Goal: Task Accomplishment & Management: Use online tool/utility

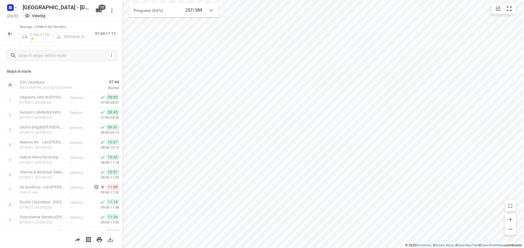
scroll to position [82, 0]
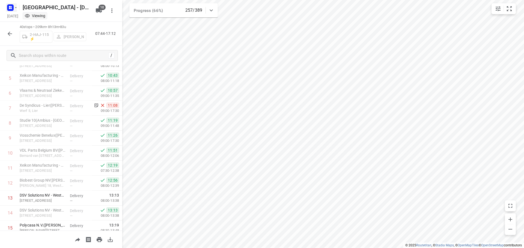
click at [15, 8] on icon "button" at bounding box center [16, 7] width 4 height 4
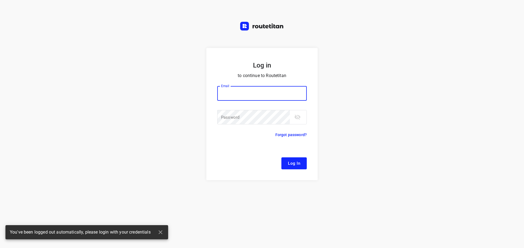
type input "[EMAIL_ADDRESS][DOMAIN_NAME]"
click at [294, 167] on span "Log In" at bounding box center [294, 163] width 12 height 7
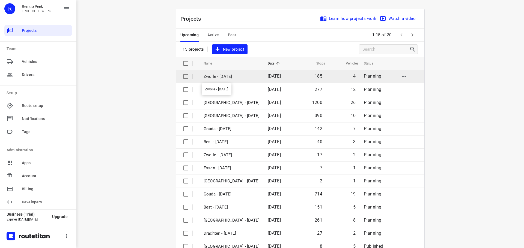
click at [222, 76] on p "Zwolle - [DATE]" at bounding box center [231, 77] width 56 height 6
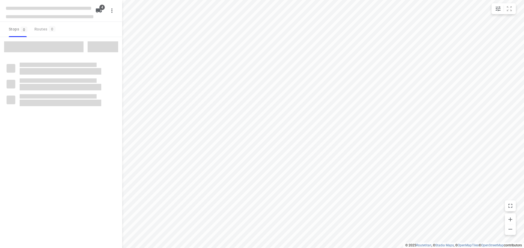
checkbox input "true"
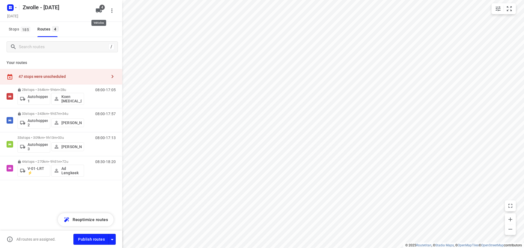
click at [100, 14] on button "4" at bounding box center [98, 10] width 11 height 11
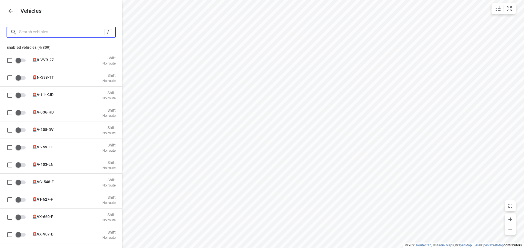
click at [75, 32] on input "Search vehicles" at bounding box center [61, 32] width 85 height 8
type input "a"
checkbox input "true"
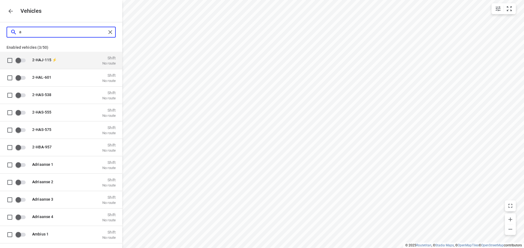
type input "au"
checkbox input "true"
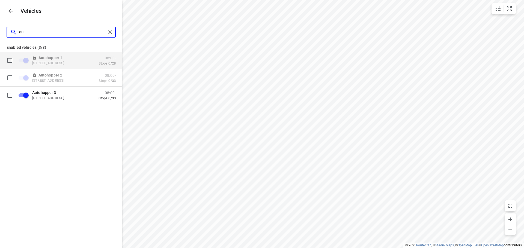
type input "a"
checkbox input "false"
type input "you"
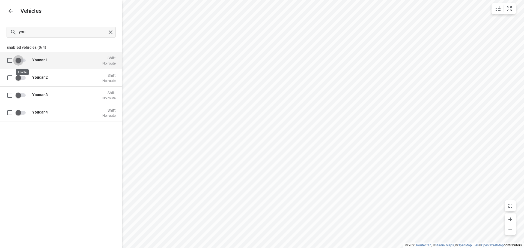
click at [22, 61] on input "grid" at bounding box center [18, 60] width 31 height 10
checkbox input "true"
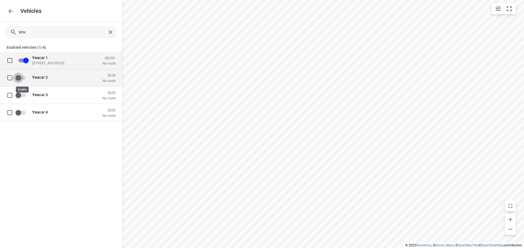
click at [23, 79] on input "grid" at bounding box center [18, 78] width 31 height 10
checkbox input "true"
click at [11, 9] on icon "button" at bounding box center [10, 11] width 7 height 7
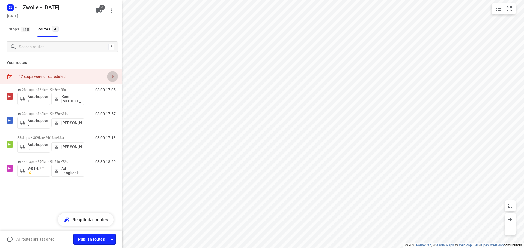
click at [110, 76] on icon "button" at bounding box center [112, 76] width 7 height 7
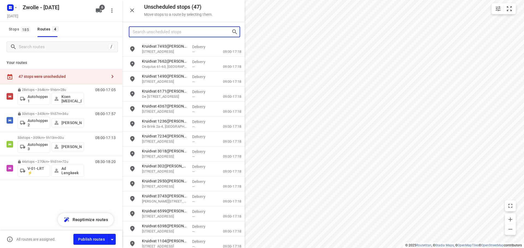
click at [184, 33] on input "Search unscheduled stops" at bounding box center [182, 32] width 99 height 8
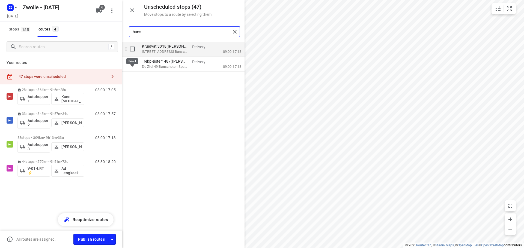
type input "buns"
click at [134, 48] on input "grid" at bounding box center [132, 49] width 11 height 11
checkbox input "true"
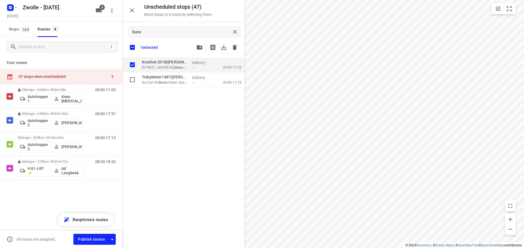
click at [197, 46] on icon "button" at bounding box center [199, 47] width 5 height 4
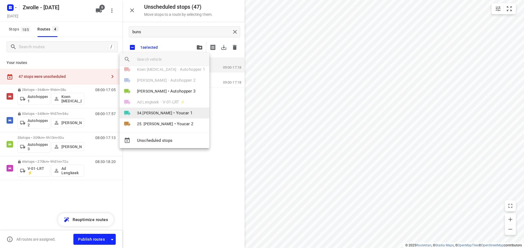
scroll to position [10, 0]
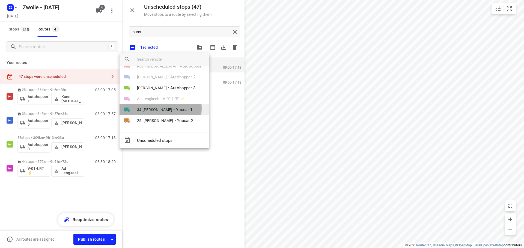
click at [160, 109] on span "34.[PERSON_NAME]" at bounding box center [154, 109] width 35 height 5
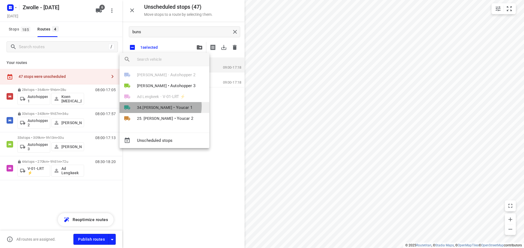
scroll to position [0, 0]
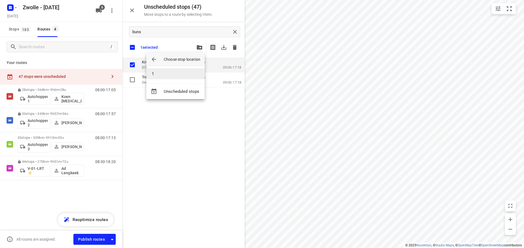
click at [160, 75] on li "1" at bounding box center [175, 73] width 58 height 11
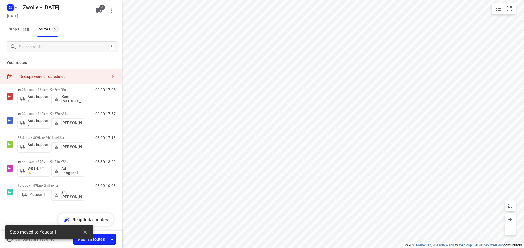
click at [110, 76] on icon "button" at bounding box center [112, 76] width 7 height 7
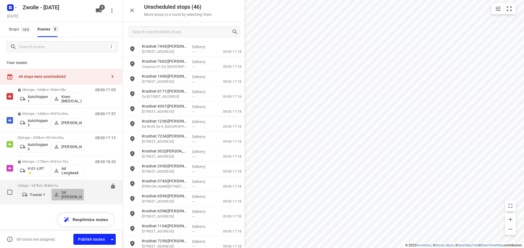
click at [75, 194] on p "34.[PERSON_NAME]" at bounding box center [71, 195] width 20 height 9
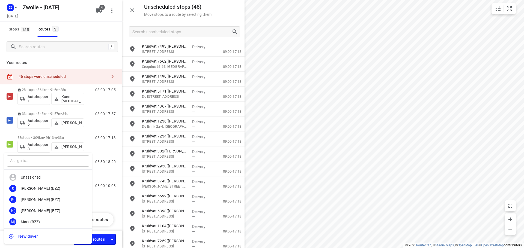
click at [44, 161] on input "text" at bounding box center [48, 161] width 82 height 11
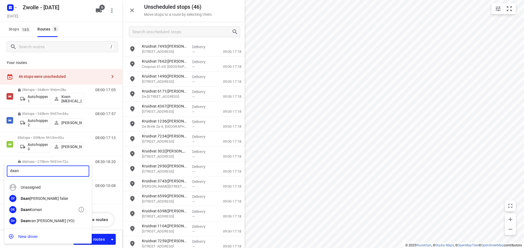
type input "daan"
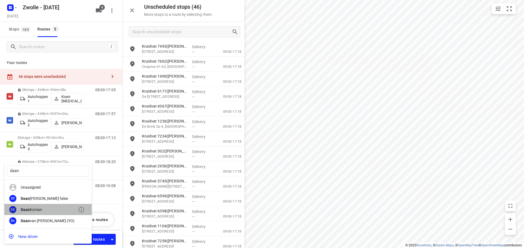
click at [41, 210] on div "[PERSON_NAME]" at bounding box center [49, 210] width 57 height 4
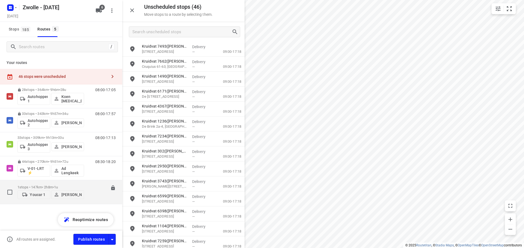
click at [53, 185] on p "1 stops • 147km • 2h8m • 1u" at bounding box center [50, 187] width 67 height 4
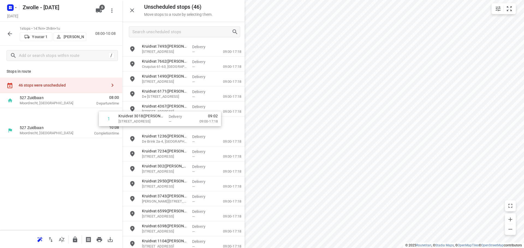
drag, startPoint x: 27, startPoint y: 116, endPoint x: 173, endPoint y: 119, distance: 145.6
click at [122, 119] on div "Unscheduled stops ( 46 ) Move stops to a route by selecting them. Kruidvat 7493…" at bounding box center [61, 124] width 122 height 248
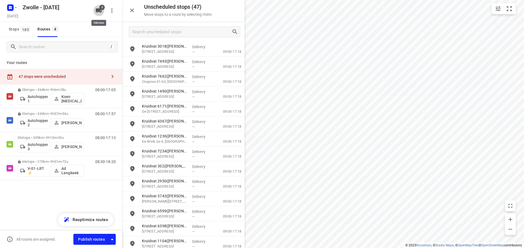
click at [98, 12] on icon "button" at bounding box center [99, 10] width 6 height 4
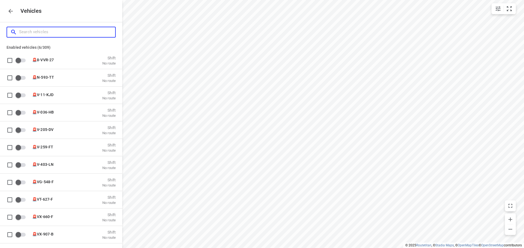
click at [49, 33] on input "Search vehicles" at bounding box center [67, 32] width 96 height 8
type input "y"
checkbox input "true"
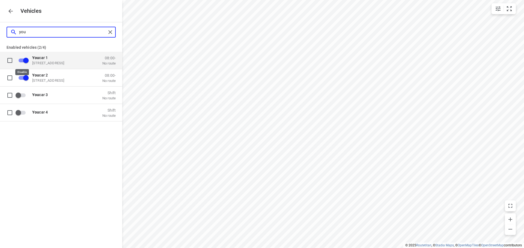
type input "you"
click at [20, 59] on input "grid" at bounding box center [25, 60] width 31 height 10
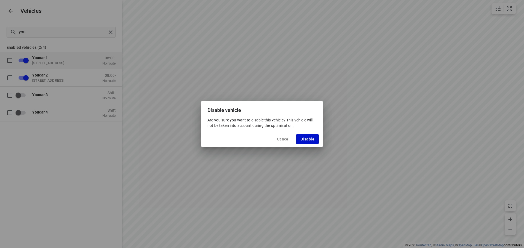
click at [308, 141] on span "Disable" at bounding box center [307, 139] width 14 height 4
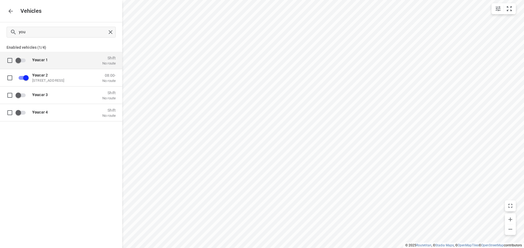
checkbox input "false"
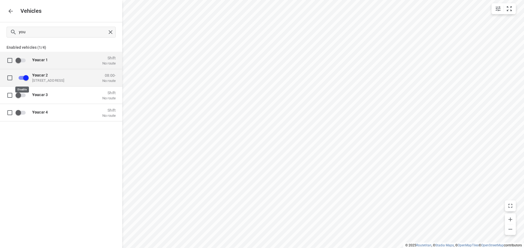
click at [21, 77] on input "grid" at bounding box center [25, 78] width 31 height 10
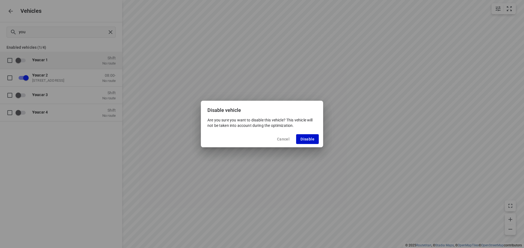
click at [312, 139] on span "Disable" at bounding box center [307, 139] width 14 height 4
checkbox input "false"
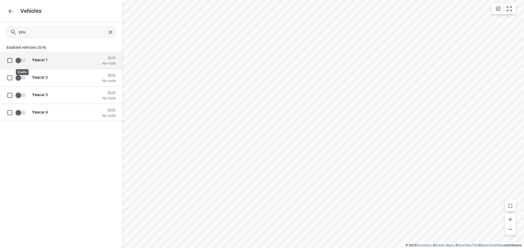
click at [24, 59] on input "grid" at bounding box center [18, 60] width 31 height 10
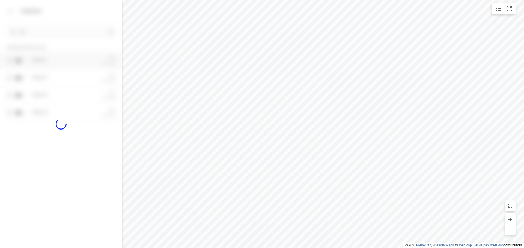
checkbox input "true"
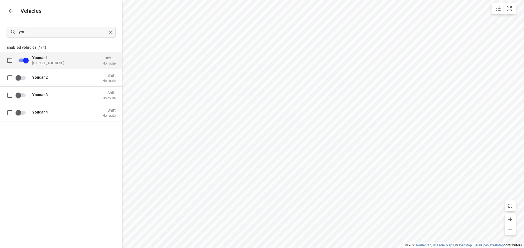
click at [56, 59] on p "You car 1" at bounding box center [59, 57] width 55 height 4
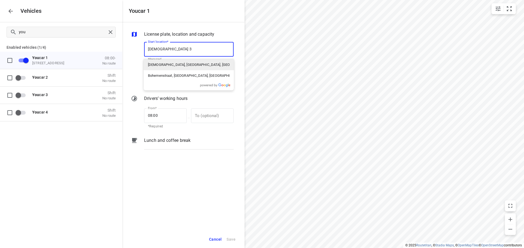
type input "[STREET_ADDRESS]"
click at [180, 64] on p "[STREET_ADDRESS]" at bounding box center [164, 64] width 32 height 5
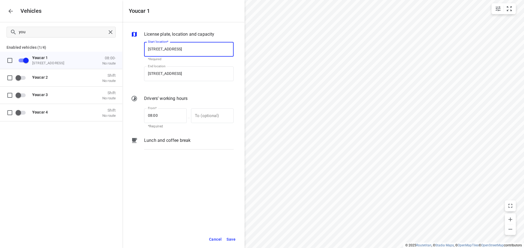
click at [181, 47] on input "[STREET_ADDRESS]" at bounding box center [188, 49] width 89 height 15
type input "[STREET_ADDRESS]"
click at [170, 73] on input "[STREET_ADDRESS]" at bounding box center [188, 74] width 89 height 15
paste input "[STREET_ADDRESS]"
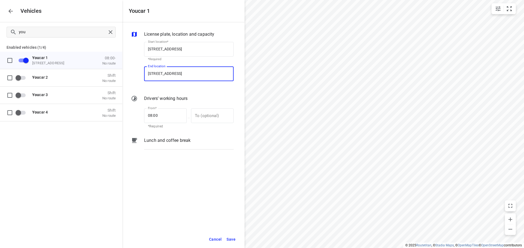
type input "[STREET_ADDRESS]"
click at [174, 86] on div "[STREET_ADDRESS]" at bounding box center [188, 89] width 90 height 11
type input "[STREET_ADDRESS]"
click at [230, 238] on span "Save" at bounding box center [230, 239] width 9 height 7
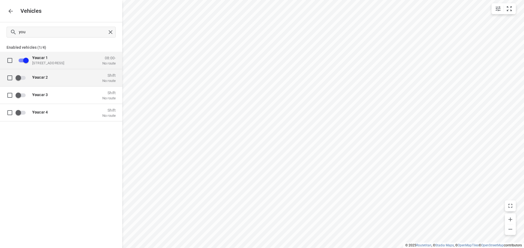
click at [43, 77] on span "You car 2" at bounding box center [40, 77] width 16 height 4
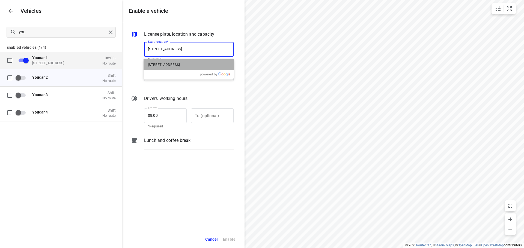
click at [166, 65] on p "[STREET_ADDRESS]" at bounding box center [164, 64] width 32 height 5
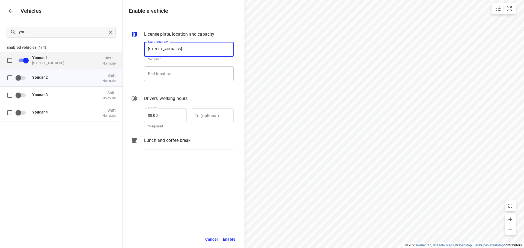
type input "[STREET_ADDRESS]"
click at [161, 71] on input "End location" at bounding box center [188, 74] width 89 height 15
paste input "[STREET_ADDRESS]"
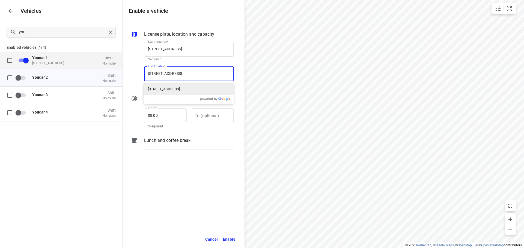
click at [164, 92] on p "[STREET_ADDRESS]" at bounding box center [164, 89] width 32 height 5
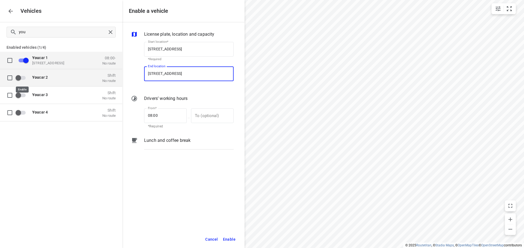
type input "[STREET_ADDRESS]"
click at [25, 79] on input "grid" at bounding box center [18, 78] width 31 height 10
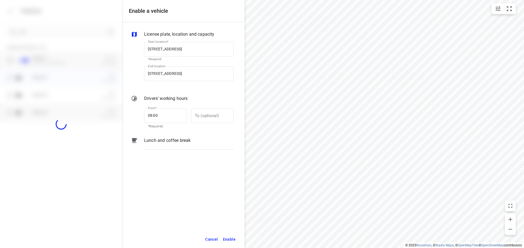
checkbox input "true"
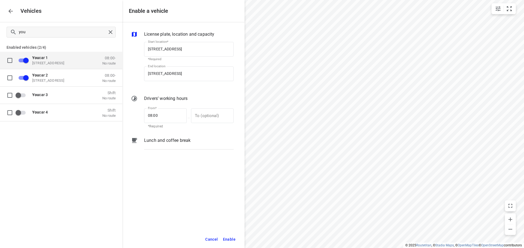
click at [230, 238] on span "Enable" at bounding box center [229, 239] width 13 height 7
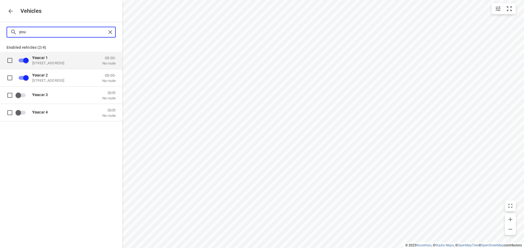
click at [34, 32] on input "you" at bounding box center [62, 32] width 87 height 8
click at [11, 13] on icon "button" at bounding box center [10, 11] width 7 height 7
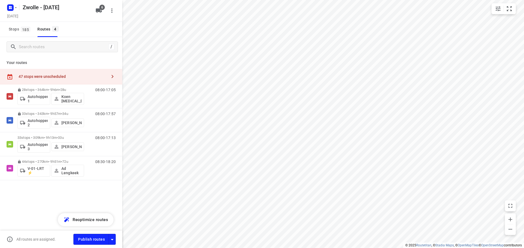
click at [110, 77] on icon "button" at bounding box center [112, 76] width 7 height 7
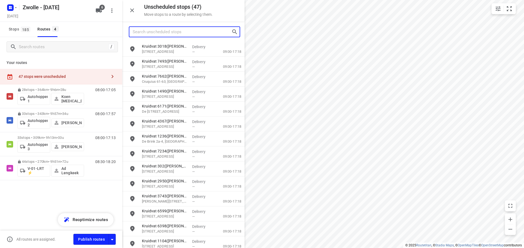
click at [157, 31] on input "Search unscheduled stops" at bounding box center [182, 32] width 99 height 8
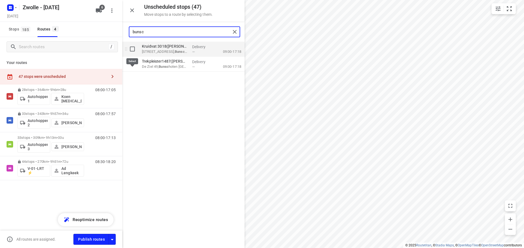
type input "bunsc"
click at [133, 51] on input "grid" at bounding box center [132, 49] width 11 height 11
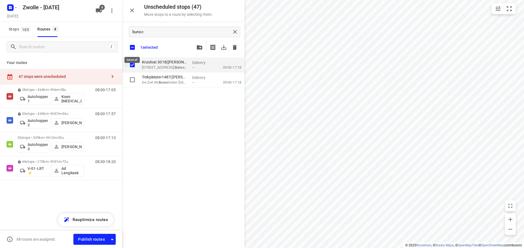
checkbox input "true"
click at [201, 47] on icon "button" at bounding box center [199, 47] width 5 height 4
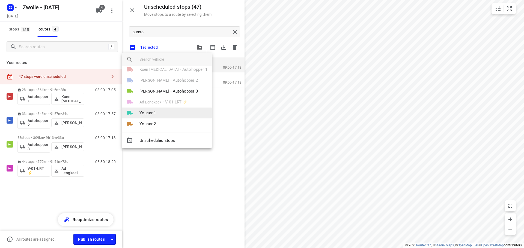
scroll to position [10, 0]
click at [165, 109] on li "Youcar 1" at bounding box center [167, 109] width 90 height 11
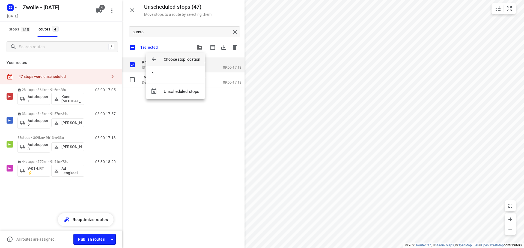
scroll to position [0, 0]
click at [168, 75] on li "1" at bounding box center [175, 73] width 58 height 11
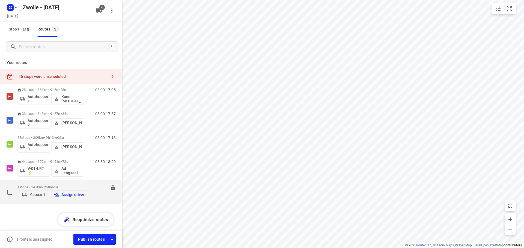
click at [47, 184] on div "1 stops • 147km • 2h8m • 1u Youcar 1 Assign driver" at bounding box center [52, 192] width 70 height 19
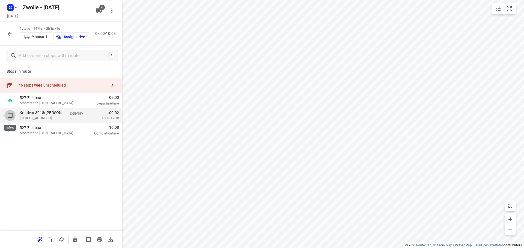
click at [8, 115] on input "checkbox" at bounding box center [10, 115] width 11 height 11
checkbox input "true"
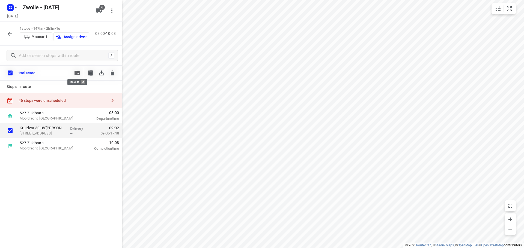
click at [74, 71] on button "button" at bounding box center [77, 73] width 11 height 11
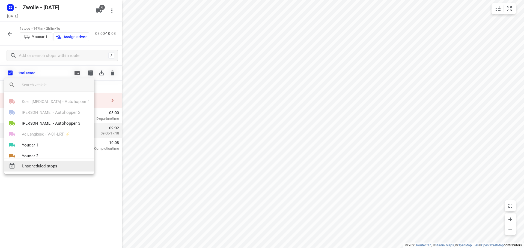
click at [46, 166] on span "Unscheduled stops" at bounding box center [56, 166] width 68 height 6
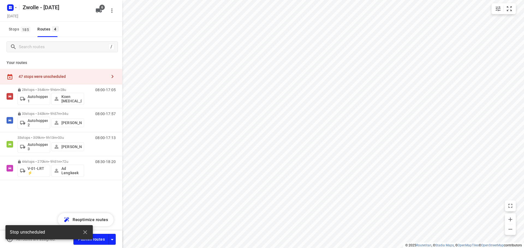
click at [101, 9] on span "6" at bounding box center [101, 7] width 5 height 5
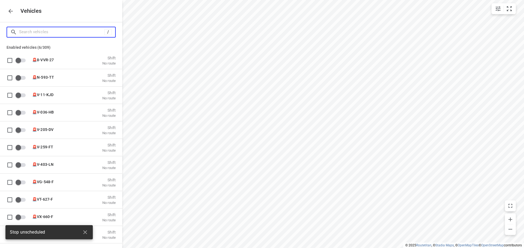
click at [56, 34] on input "Search vehicles" at bounding box center [61, 32] width 85 height 8
type input "a"
checkbox input "true"
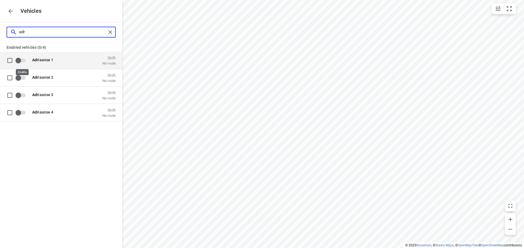
type input "adr"
click at [25, 63] on input "grid" at bounding box center [18, 60] width 31 height 10
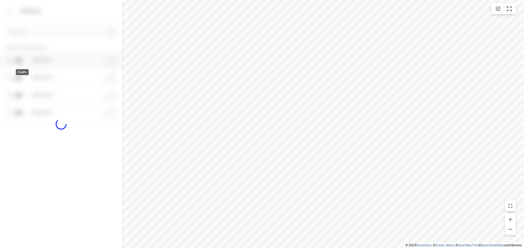
checkbox input "true"
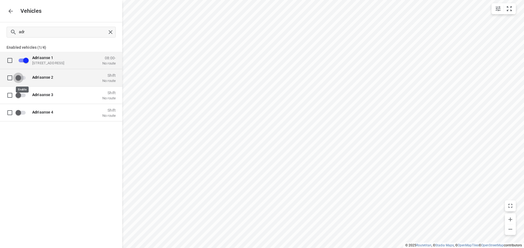
click at [25, 77] on input "grid" at bounding box center [18, 78] width 31 height 10
checkbox input "true"
click at [11, 13] on icon "button" at bounding box center [10, 11] width 7 height 7
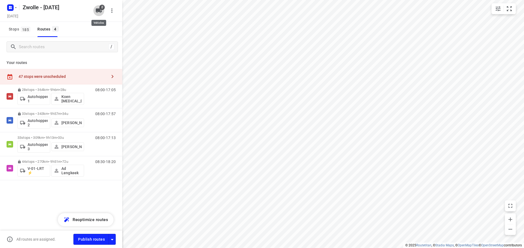
click at [99, 10] on icon "button" at bounding box center [99, 10] width 6 height 4
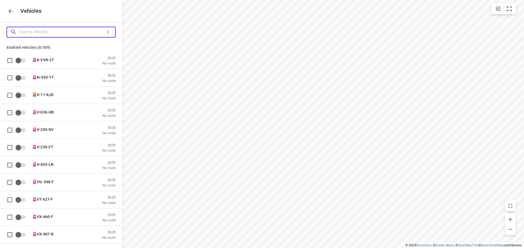
click at [71, 33] on input "Search vehicles" at bounding box center [61, 32] width 85 height 8
type input "a"
checkbox input "true"
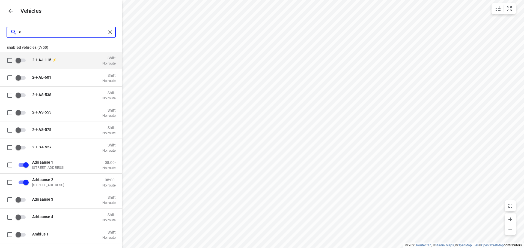
type input "ad"
checkbox input "true"
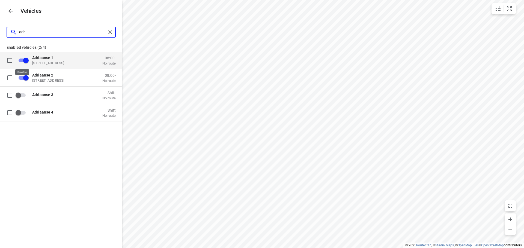
type input "adr"
click at [21, 60] on input "grid" at bounding box center [25, 60] width 31 height 10
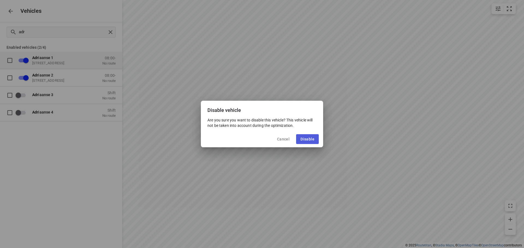
click at [309, 139] on span "Disable" at bounding box center [307, 139] width 14 height 4
checkbox input "false"
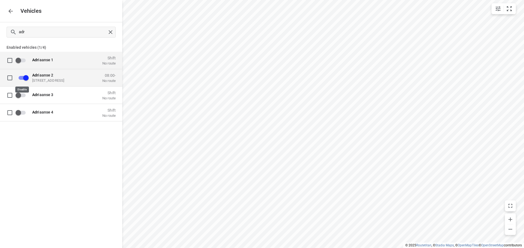
click at [22, 78] on input "grid" at bounding box center [25, 78] width 31 height 10
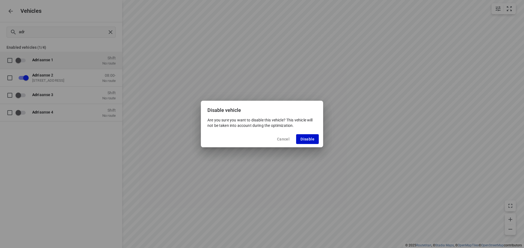
click at [305, 141] on span "Disable" at bounding box center [307, 139] width 14 height 4
checkbox input "false"
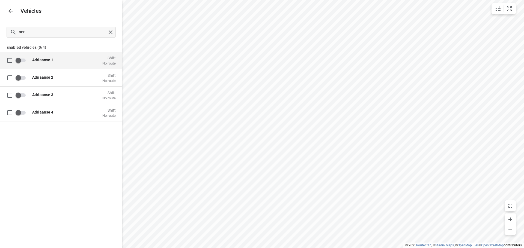
click at [11, 12] on icon "button" at bounding box center [10, 11] width 7 height 7
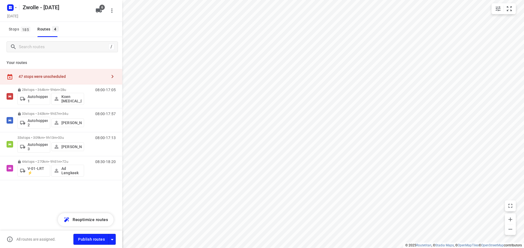
click at [99, 12] on icon "button" at bounding box center [99, 10] width 6 height 4
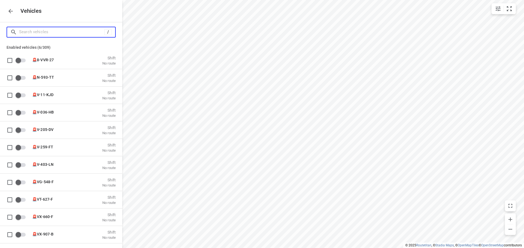
click at [44, 31] on input "Search vehicles" at bounding box center [61, 32] width 85 height 8
type input "a"
checkbox input "true"
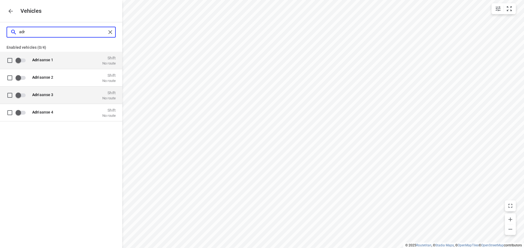
type input "adr"
click at [63, 94] on p "Adr iaanse 3" at bounding box center [59, 94] width 55 height 4
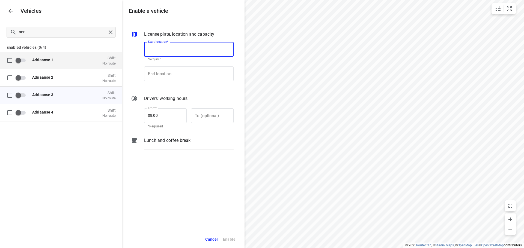
paste input "[STREET_ADDRESS]"
click at [164, 63] on p "[STREET_ADDRESS]" at bounding box center [164, 64] width 32 height 5
type input "[STREET_ADDRESS]"
click at [158, 73] on input "End location" at bounding box center [188, 74] width 89 height 15
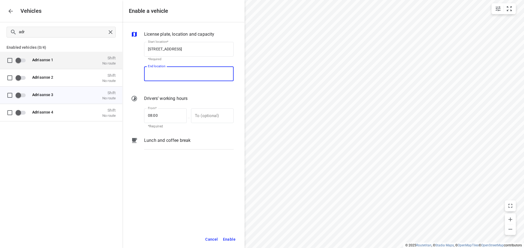
paste input "[STREET_ADDRESS]"
click at [171, 92] on p "[STREET_ADDRESS]" at bounding box center [164, 89] width 32 height 5
type input "[STREET_ADDRESS]"
click at [229, 240] on span "Enable" at bounding box center [229, 239] width 13 height 7
checkbox input "true"
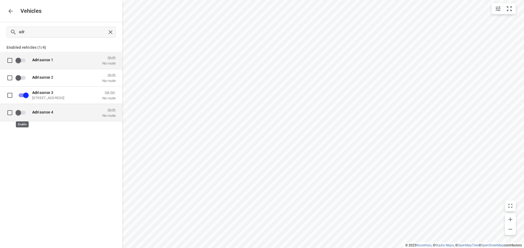
click at [55, 114] on p "Adr iaanse 4" at bounding box center [59, 112] width 55 height 4
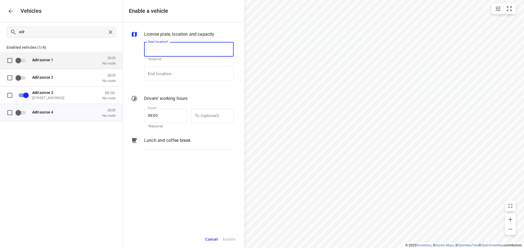
paste input "[STREET_ADDRESS]"
click at [163, 67] on p "[STREET_ADDRESS]" at bounding box center [164, 64] width 32 height 5
type input "[STREET_ADDRESS]"
click at [163, 67] on input "End location" at bounding box center [188, 74] width 89 height 15
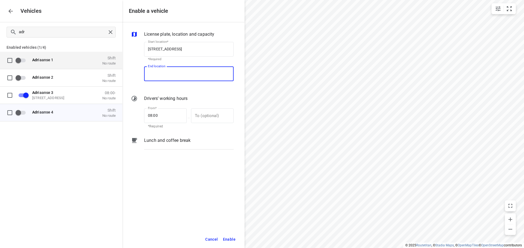
paste input "[STREET_ADDRESS]"
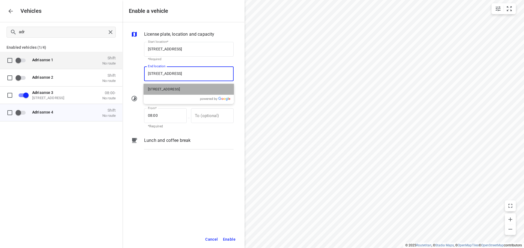
click at [161, 86] on div "[STREET_ADDRESS]" at bounding box center [188, 89] width 90 height 11
type input "[STREET_ADDRESS]"
click at [224, 238] on span "Enable" at bounding box center [229, 239] width 13 height 7
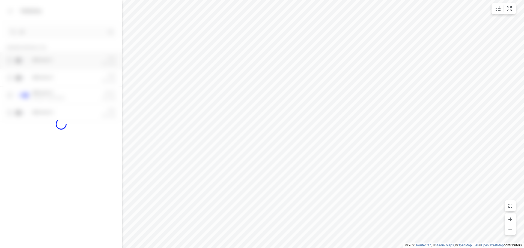
checkbox input "true"
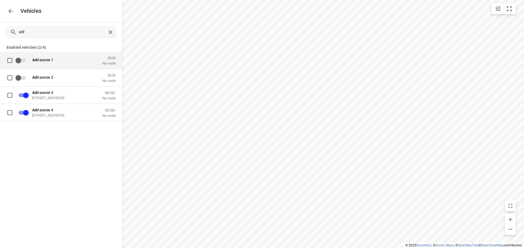
click at [8, 12] on icon "button" at bounding box center [10, 11] width 7 height 7
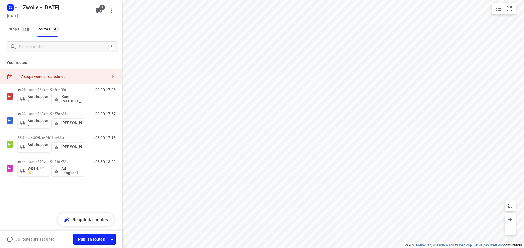
click at [108, 77] on button "button" at bounding box center [112, 76] width 11 height 11
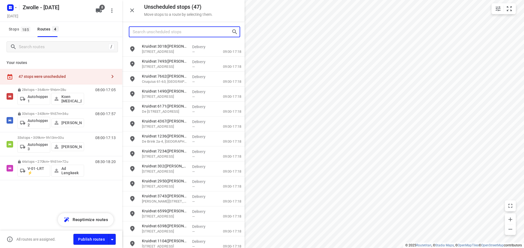
click at [150, 31] on input "Search unscheduled stops" at bounding box center [182, 32] width 99 height 8
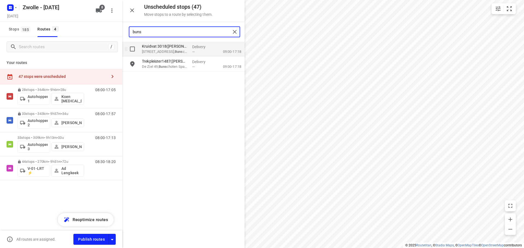
type input "buns"
click at [135, 53] on input "grid" at bounding box center [132, 49] width 11 height 11
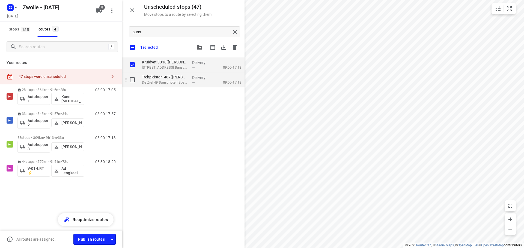
checkbox input "true"
click at [130, 74] on div "grid" at bounding box center [130, 80] width 17 height 15
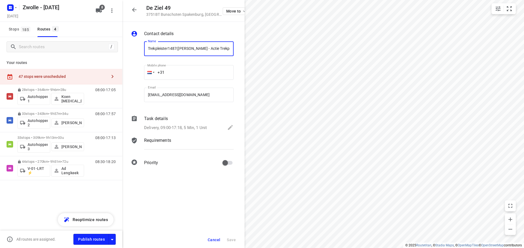
scroll to position [0, 4]
click at [213, 241] on span "Cancel" at bounding box center [214, 240] width 13 height 4
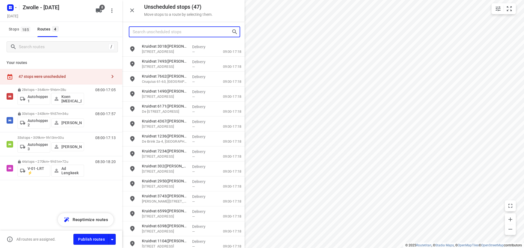
click at [152, 35] on input "Search unscheduled stops" at bounding box center [182, 32] width 99 height 8
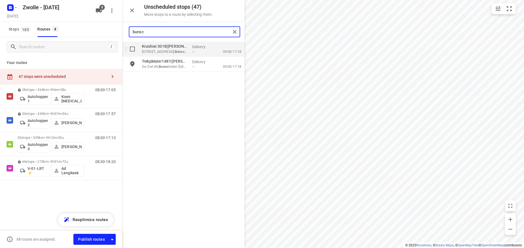
type input "bunsc"
click at [135, 51] on input "grid" at bounding box center [132, 49] width 11 height 11
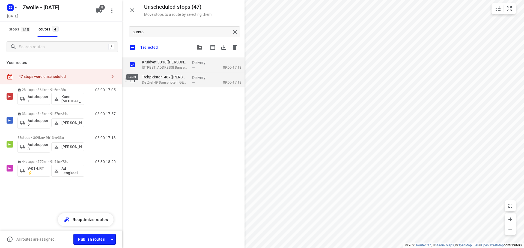
checkbox input "true"
click at [131, 82] on input "grid" at bounding box center [132, 79] width 11 height 11
checkbox input "true"
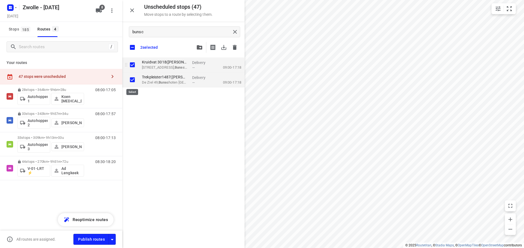
checkbox input "true"
click at [200, 48] on icon "button" at bounding box center [199, 47] width 5 height 4
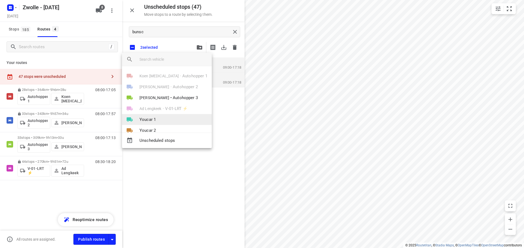
scroll to position [27, 0]
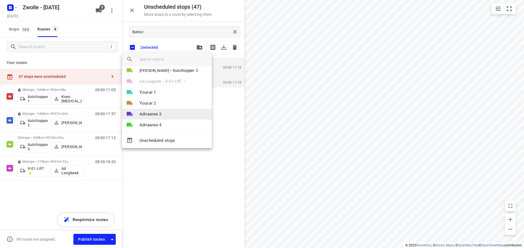
click at [158, 116] on span "Adriaanse 3" at bounding box center [150, 114] width 22 height 6
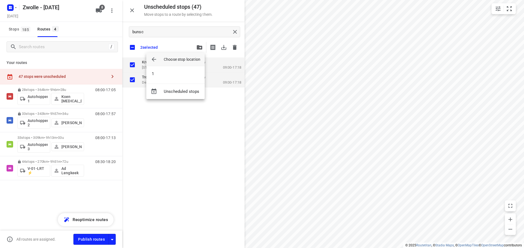
scroll to position [0, 0]
click at [167, 78] on li "1" at bounding box center [175, 73] width 58 height 11
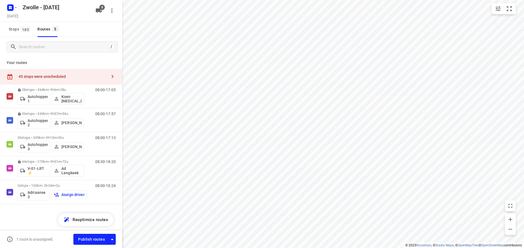
click at [110, 76] on icon "button" at bounding box center [112, 76] width 7 height 7
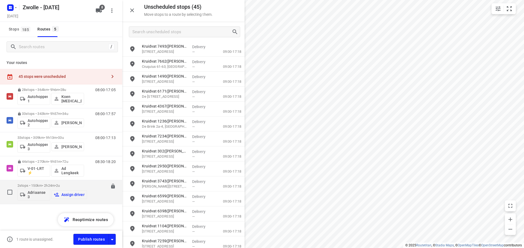
click at [71, 196] on p "Assign driver" at bounding box center [72, 195] width 23 height 4
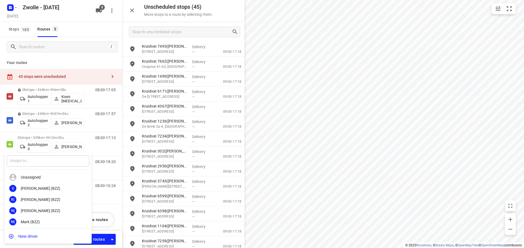
click at [50, 164] on input "text" at bounding box center [48, 161] width 82 height 11
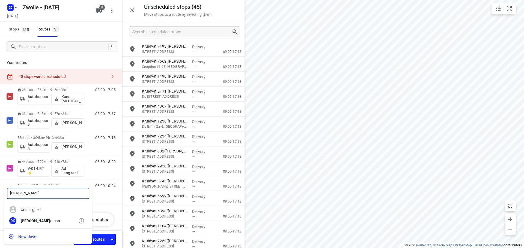
type input "[PERSON_NAME]"
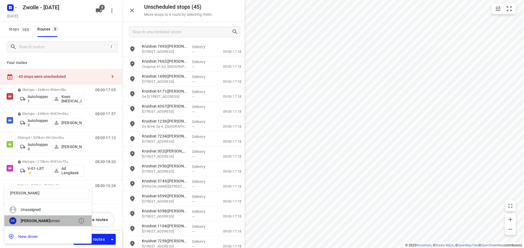
click at [38, 218] on div "DK [PERSON_NAME]" at bounding box center [47, 221] width 87 height 11
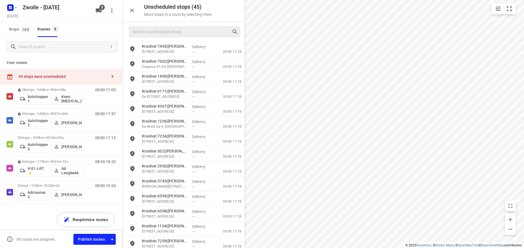
click at [182, 36] on div at bounding box center [184, 31] width 111 height 11
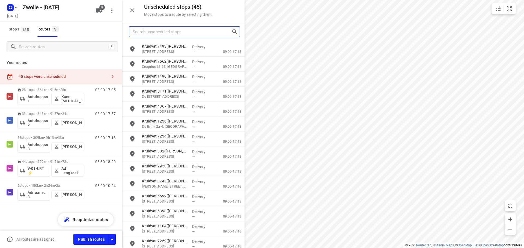
click at [180, 31] on input "Search unscheduled stops" at bounding box center [182, 32] width 99 height 8
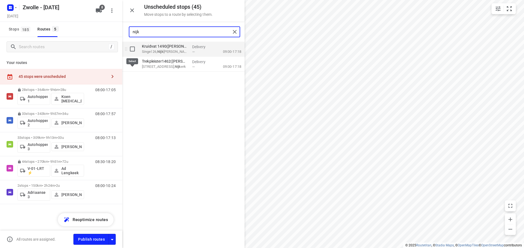
type input "nijk"
click at [135, 50] on input "grid" at bounding box center [132, 49] width 11 height 11
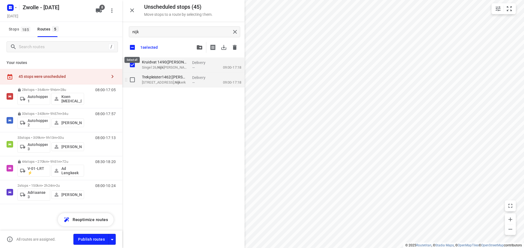
checkbox input "true"
click at [134, 79] on input "grid" at bounding box center [132, 79] width 11 height 11
checkbox input "true"
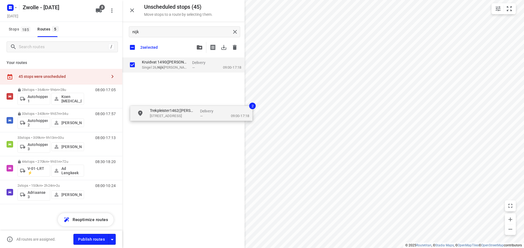
drag, startPoint x: 166, startPoint y: 82, endPoint x: 173, endPoint y: 118, distance: 37.1
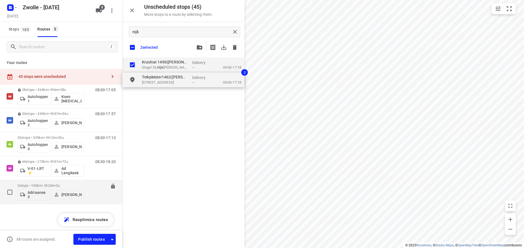
checkbox input "true"
click at [50, 185] on p "2 stops • 150km • 2h24m • 2u" at bounding box center [50, 186] width 67 height 4
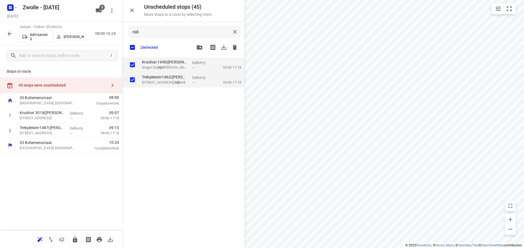
checkbox input "true"
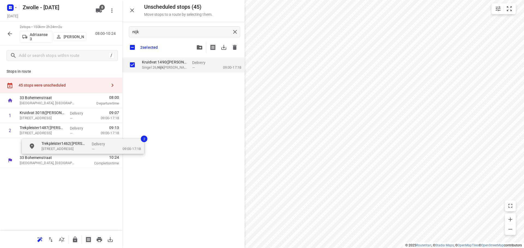
drag, startPoint x: 181, startPoint y: 79, endPoint x: 78, endPoint y: 146, distance: 122.5
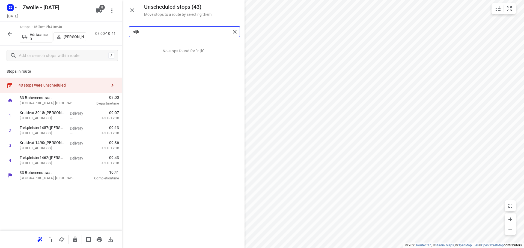
click at [164, 31] on input "nijk" at bounding box center [182, 32] width 98 height 8
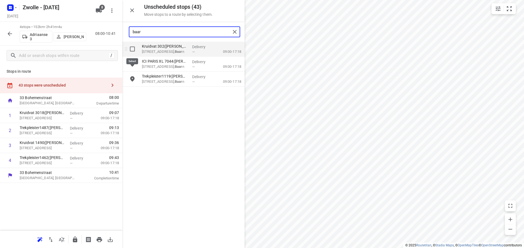
type input "baar"
click at [132, 51] on input "grid" at bounding box center [132, 49] width 11 height 11
checkbox input "true"
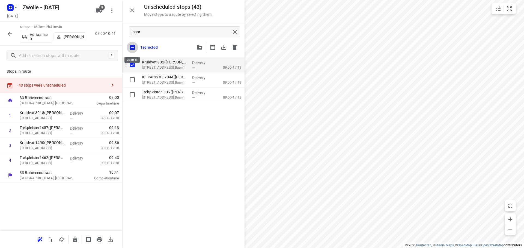
click at [132, 51] on input "checkbox" at bounding box center [132, 47] width 11 height 11
checkbox input "false"
checkbox input "true"
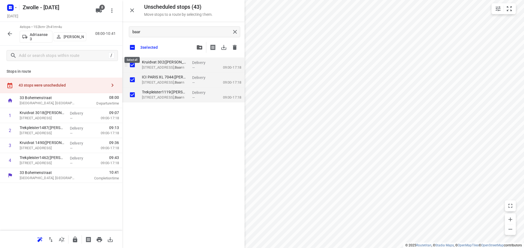
checkbox input "true"
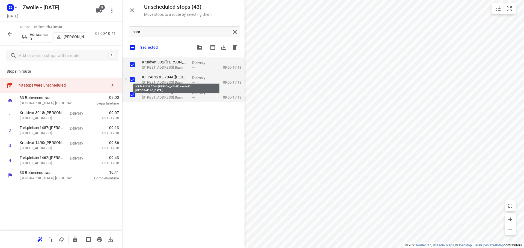
checkbox input "true"
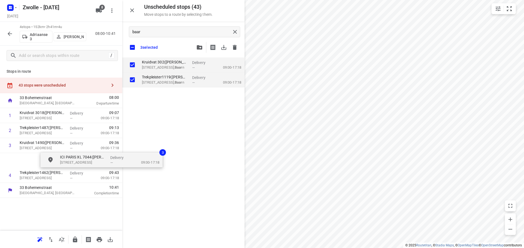
drag, startPoint x: 152, startPoint y: 75, endPoint x: 66, endPoint y: 159, distance: 120.1
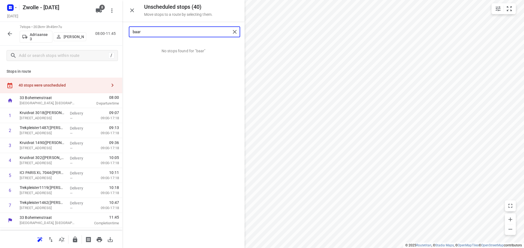
click at [164, 33] on input "baar" at bounding box center [182, 32] width 98 height 8
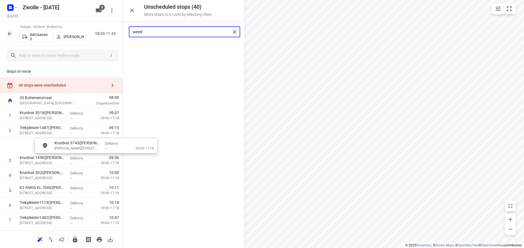
drag, startPoint x: 164, startPoint y: 49, endPoint x: 72, endPoint y: 161, distance: 145.0
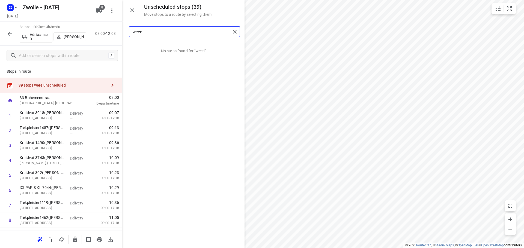
click at [161, 29] on input "weed" at bounding box center [182, 32] width 98 height 8
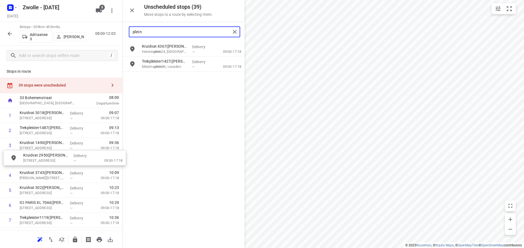
drag, startPoint x: 164, startPoint y: 67, endPoint x: 43, endPoint y: 175, distance: 162.7
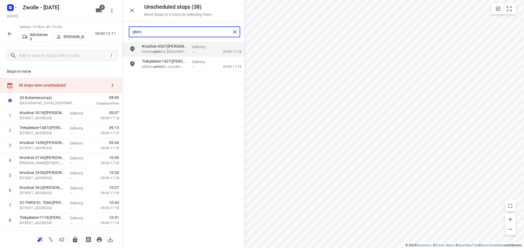
click at [185, 29] on input "plein" at bounding box center [182, 32] width 98 height 8
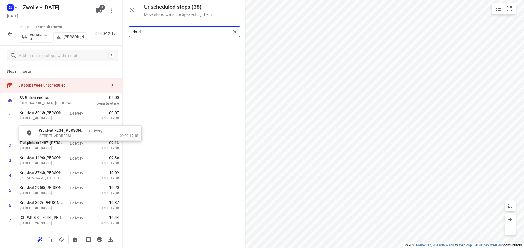
drag, startPoint x: 176, startPoint y: 54, endPoint x: 53, endPoint y: 166, distance: 166.2
click at [173, 35] on input "dold" at bounding box center [182, 32] width 98 height 8
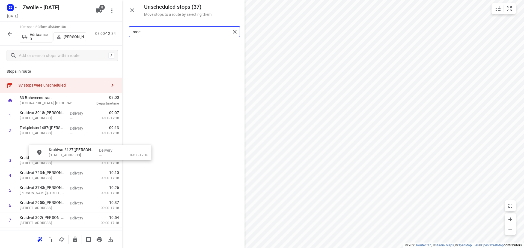
drag, startPoint x: 170, startPoint y: 49, endPoint x: 72, endPoint y: 159, distance: 147.4
click at [192, 32] on input "rade" at bounding box center [182, 32] width 98 height 8
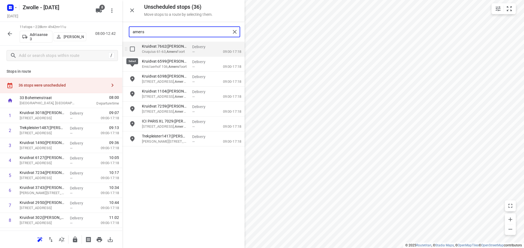
type input "amers"
click at [134, 47] on input "grid" at bounding box center [132, 49] width 11 height 11
checkbox input "true"
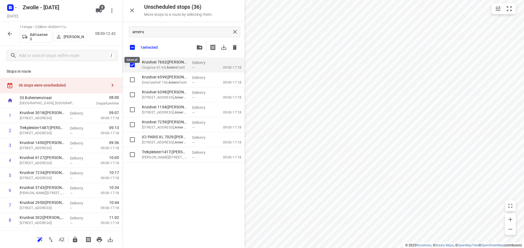
click at [134, 47] on input "checkbox" at bounding box center [132, 47] width 11 height 11
checkbox input "false"
checkbox input "true"
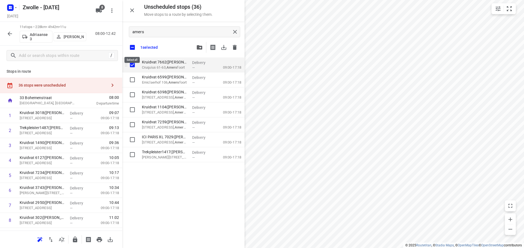
checkbox input "true"
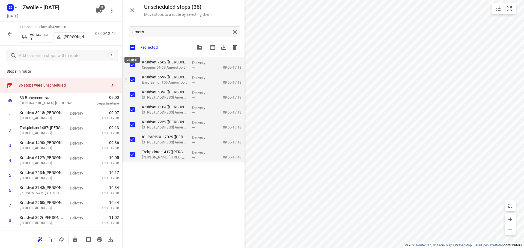
checkbox input "true"
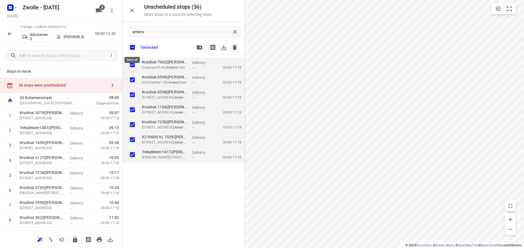
checkbox input "true"
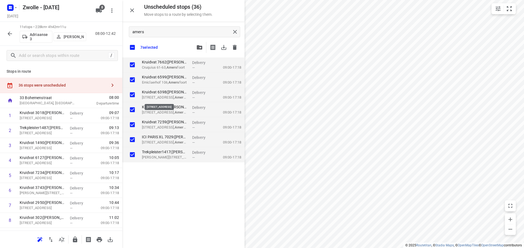
checkbox input "true"
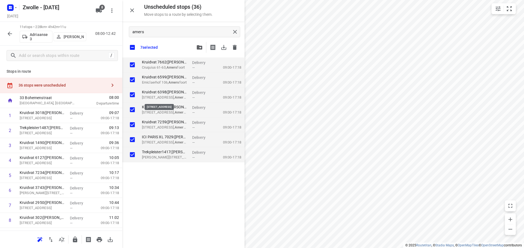
checkbox input "true"
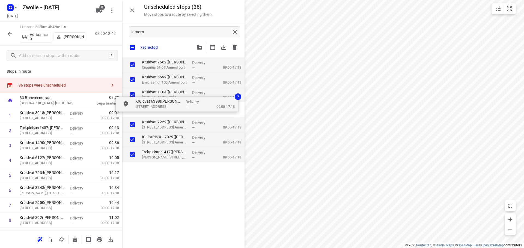
checkbox input "true"
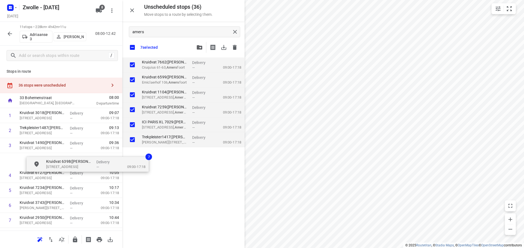
drag, startPoint x: 168, startPoint y: 98, endPoint x: 71, endPoint y: 169, distance: 120.0
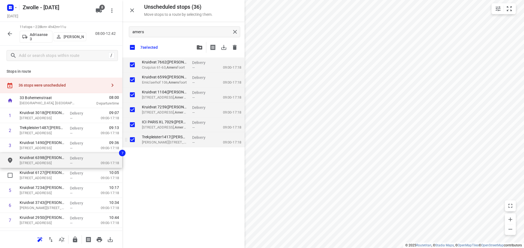
checkbox input "true"
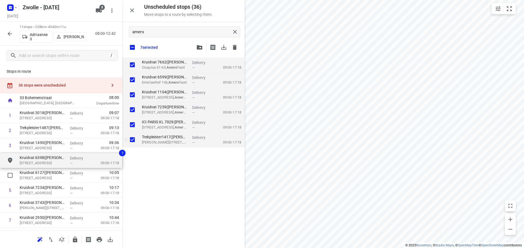
checkbox input "true"
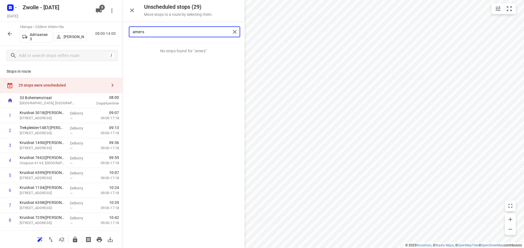
click at [155, 34] on input "amers" at bounding box center [182, 32] width 98 height 8
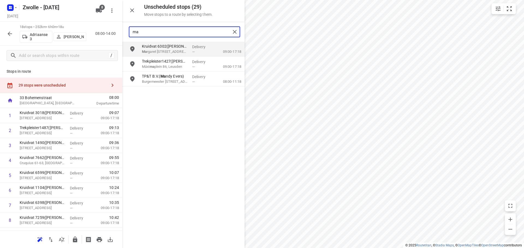
type input "m"
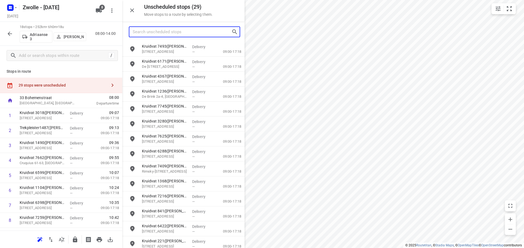
click at [170, 35] on input "Search unscheduled stops" at bounding box center [182, 32] width 99 height 8
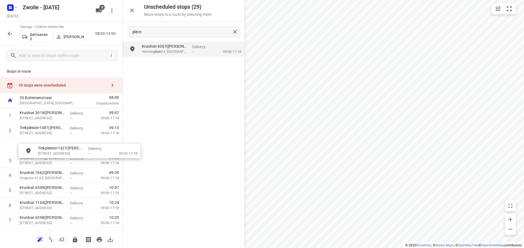
drag, startPoint x: 169, startPoint y: 68, endPoint x: 61, endPoint y: 159, distance: 141.8
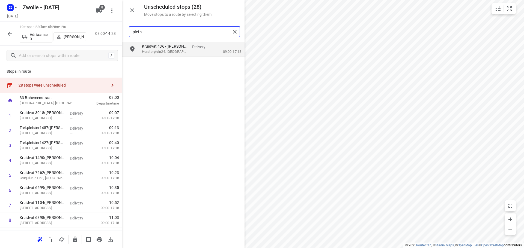
click at [152, 33] on input "plein" at bounding box center [182, 32] width 98 height 8
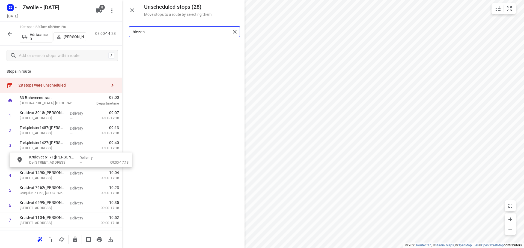
drag, startPoint x: 166, startPoint y: 50, endPoint x: 53, endPoint y: 164, distance: 160.6
click at [163, 35] on input "biezen" at bounding box center [182, 32] width 98 height 8
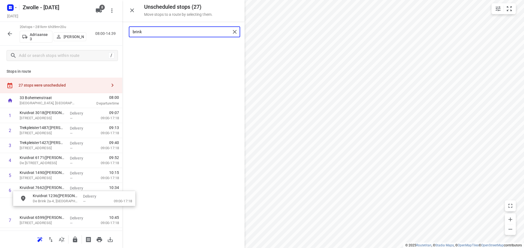
scroll to position [6, 0]
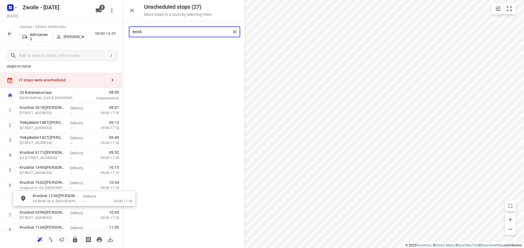
drag, startPoint x: 166, startPoint y: 49, endPoint x: 56, endPoint y: 201, distance: 187.2
type input "brink"
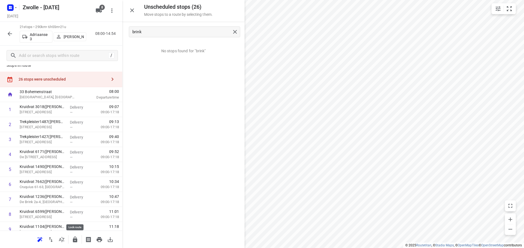
click at [74, 237] on icon "button" at bounding box center [75, 240] width 7 height 7
click at [176, 35] on input "brink" at bounding box center [182, 32] width 98 height 8
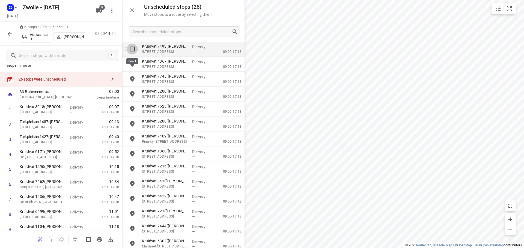
click at [133, 49] on input "grid" at bounding box center [132, 49] width 11 height 11
checkbox input "true"
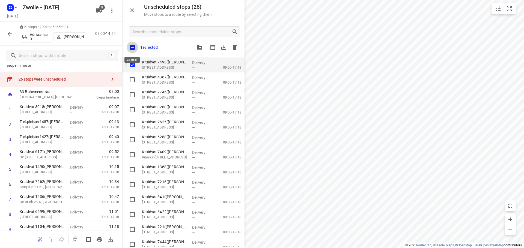
click at [133, 49] on input "checkbox" at bounding box center [132, 47] width 11 height 11
checkbox input "true"
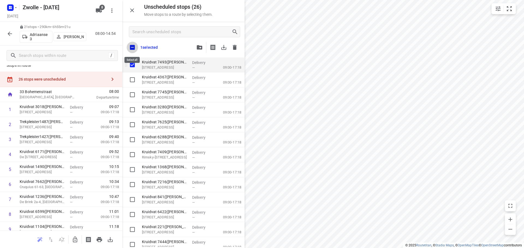
checkbox input "true"
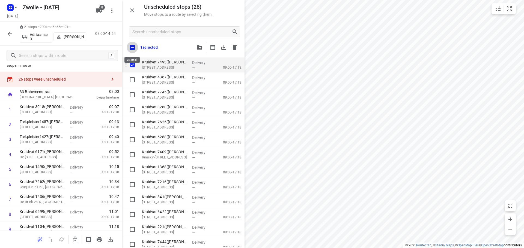
checkbox input "true"
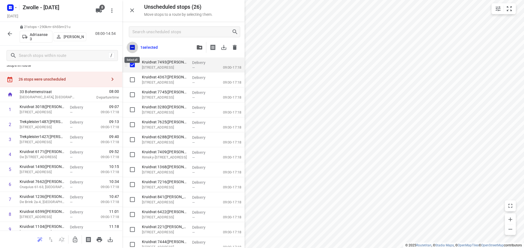
checkbox input "true"
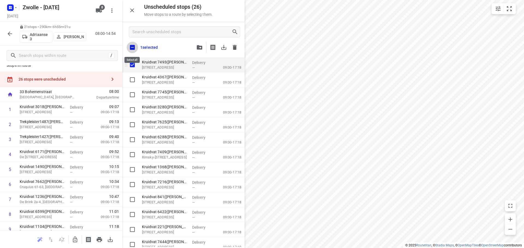
checkbox input "true"
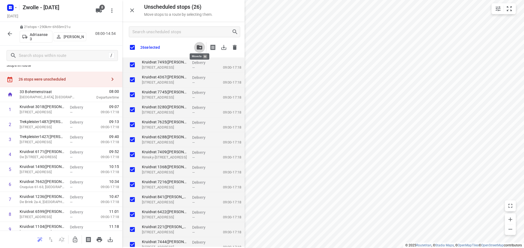
click at [197, 46] on icon "button" at bounding box center [199, 47] width 5 height 4
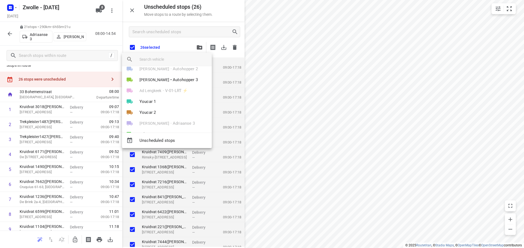
scroll to position [32, 0]
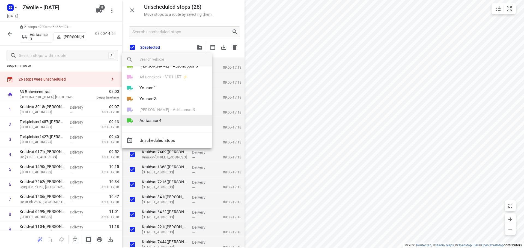
click at [168, 118] on li "Adriaanse 4" at bounding box center [167, 120] width 90 height 11
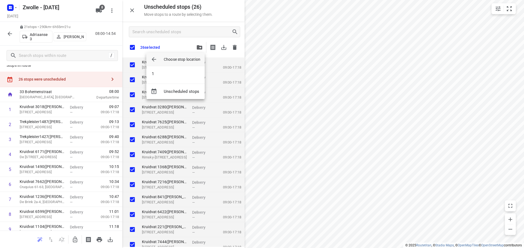
scroll to position [0, 0]
click at [166, 75] on li "1" at bounding box center [175, 73] width 58 height 11
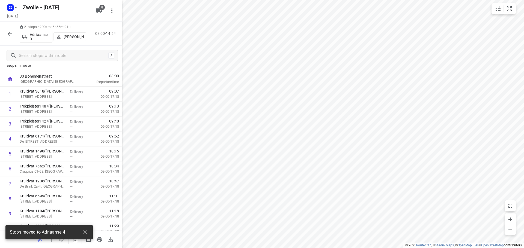
click at [69, 37] on p "[PERSON_NAME]" at bounding box center [74, 37] width 20 height 4
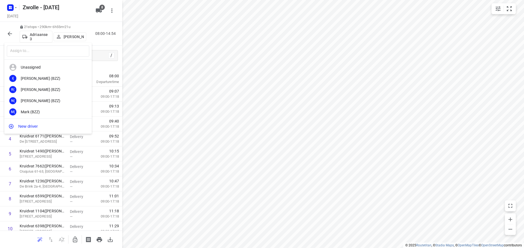
drag, startPoint x: 328, startPoint y: 106, endPoint x: 325, endPoint y: 91, distance: 14.7
click at [329, 104] on div at bounding box center [262, 124] width 524 height 248
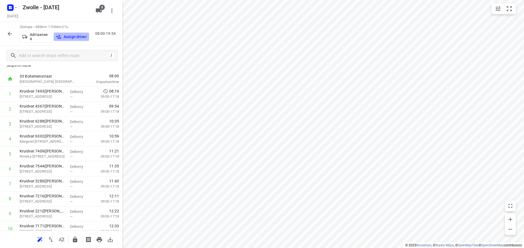
click at [68, 36] on p "Assign driver" at bounding box center [75, 37] width 23 height 4
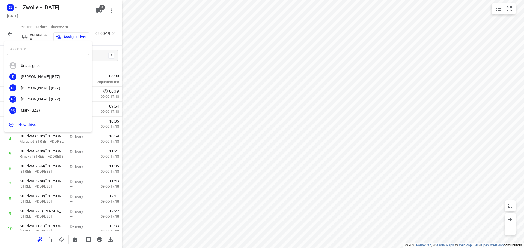
click at [67, 48] on input "text" at bounding box center [48, 49] width 82 height 11
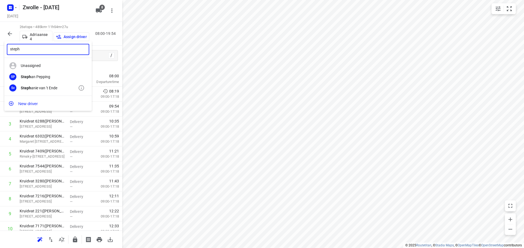
type input "steph"
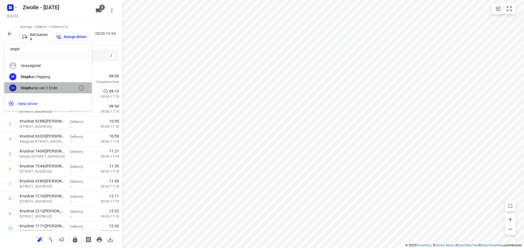
click at [47, 86] on div "Steph anie van 't Ende" at bounding box center [49, 88] width 57 height 4
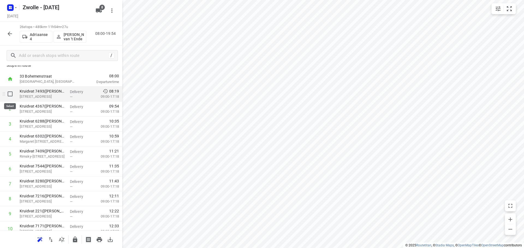
click at [10, 96] on input "checkbox" at bounding box center [10, 94] width 11 height 11
checkbox input "true"
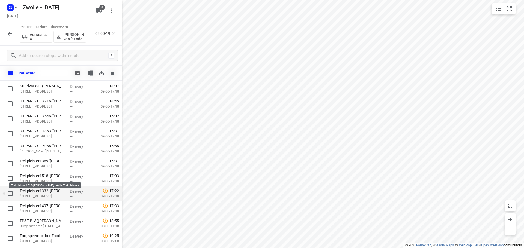
scroll to position [265, 0]
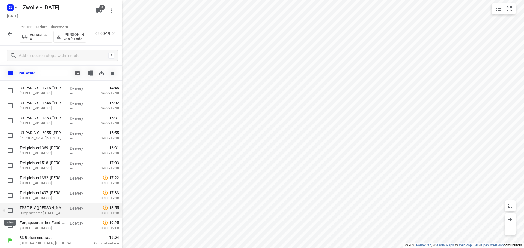
click at [8, 209] on input "checkbox" at bounding box center [10, 210] width 11 height 11
checkbox input "true"
click at [11, 224] on input "checkbox" at bounding box center [10, 225] width 11 height 11
checkbox input "true"
click at [78, 73] on icon "button" at bounding box center [76, 73] width 5 height 4
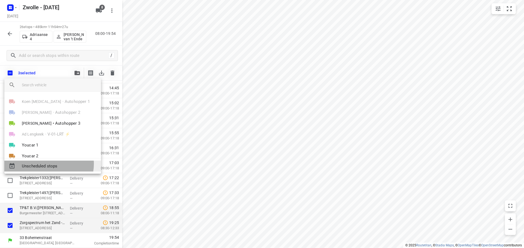
click at [46, 164] on span "Unscheduled stops" at bounding box center [59, 166] width 75 height 6
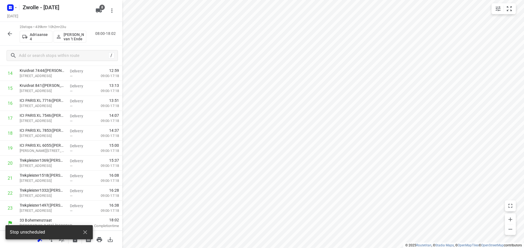
scroll to position [237, 0]
click at [85, 231] on icon "button" at bounding box center [85, 232] width 7 height 7
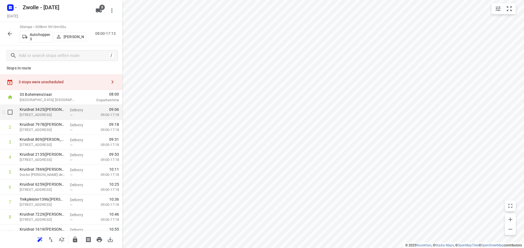
scroll to position [0, 0]
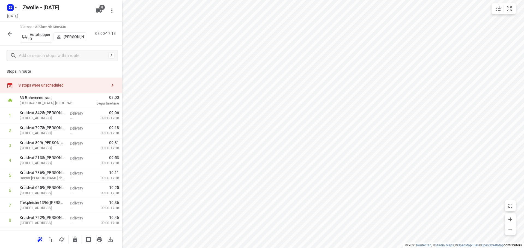
click at [7, 33] on icon "button" at bounding box center [10, 34] width 7 height 7
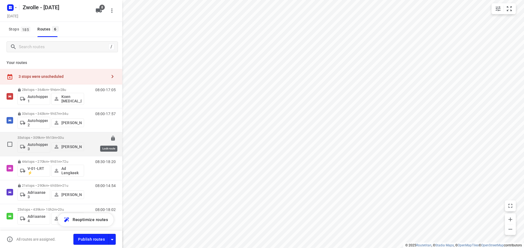
click at [111, 138] on icon at bounding box center [113, 138] width 4 height 5
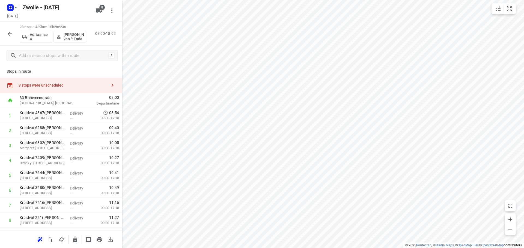
click at [9, 32] on icon "button" at bounding box center [10, 34] width 7 height 7
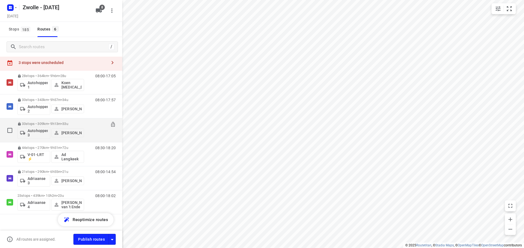
scroll to position [19, 0]
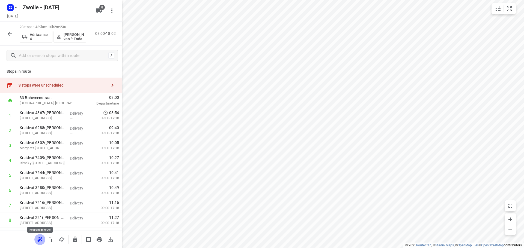
click at [39, 238] on icon "button" at bounding box center [40, 240] width 7 height 7
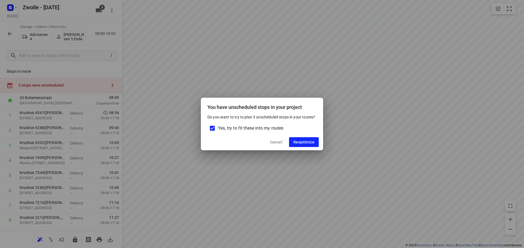
click at [241, 129] on span "Yes, try to fit these into my routes" at bounding box center [250, 128] width 65 height 7
click at [218, 129] on input "Yes, try to fit these into my routes" at bounding box center [211, 128] width 11 height 11
checkbox input "false"
click at [310, 142] on span "Reoptimize" at bounding box center [303, 142] width 21 height 4
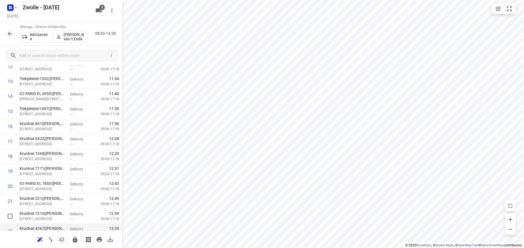
scroll to position [237, 0]
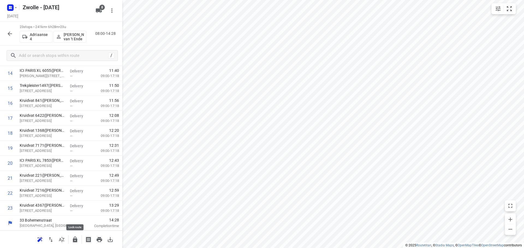
click at [71, 237] on button "button" at bounding box center [75, 240] width 11 height 11
click at [73, 237] on icon "button" at bounding box center [75, 240] width 7 height 7
click at [37, 239] on icon "button" at bounding box center [40, 240] width 7 height 7
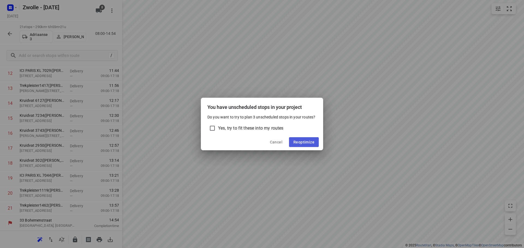
click at [304, 141] on span "Reoptimize" at bounding box center [303, 142] width 21 height 4
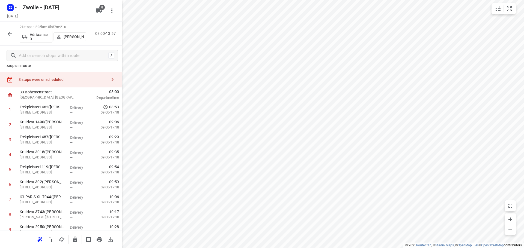
scroll to position [0, 0]
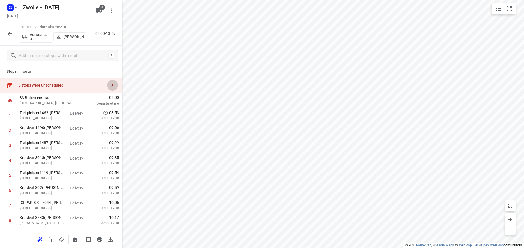
click at [110, 85] on icon "button" at bounding box center [112, 85] width 7 height 7
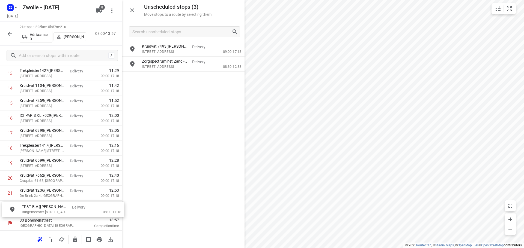
drag, startPoint x: 157, startPoint y: 66, endPoint x: 37, endPoint y: 213, distance: 190.1
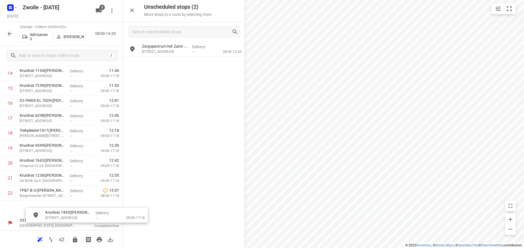
scroll to position [241, 1]
drag, startPoint x: 156, startPoint y: 46, endPoint x: 31, endPoint y: 203, distance: 200.5
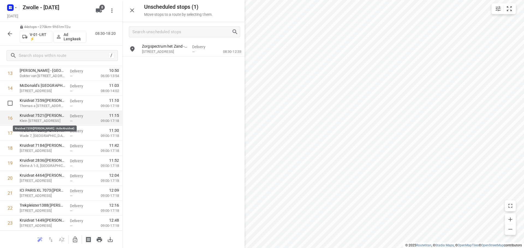
scroll to position [113, 0]
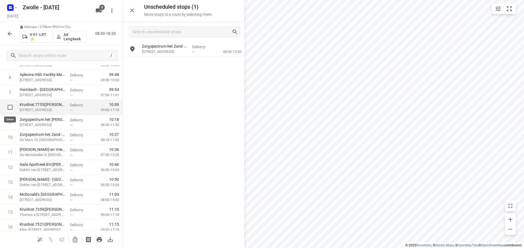
click at [9, 109] on input "checkbox" at bounding box center [10, 107] width 11 height 11
checkbox input "true"
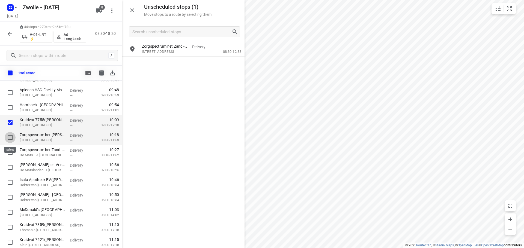
click at [9, 139] on input "checkbox" at bounding box center [10, 137] width 11 height 11
checkbox input "true"
click at [11, 152] on input "checkbox" at bounding box center [10, 152] width 11 height 11
checkbox input "true"
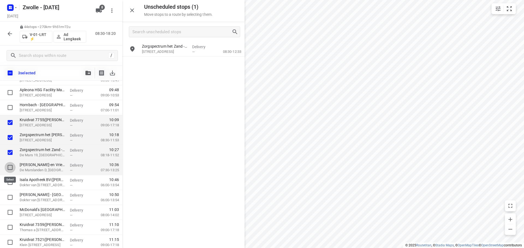
click at [9, 167] on input "checkbox" at bounding box center [10, 167] width 11 height 11
checkbox input "true"
click at [9, 182] on input "checkbox" at bounding box center [10, 182] width 11 height 11
checkbox input "true"
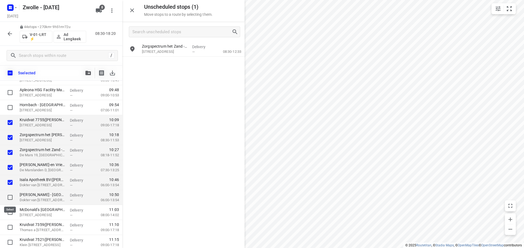
click at [10, 198] on input "checkbox" at bounding box center [10, 197] width 11 height 11
checkbox input "true"
click at [10, 212] on input "checkbox" at bounding box center [10, 212] width 11 height 11
checkbox input "true"
click at [86, 72] on icon "button" at bounding box center [87, 73] width 5 height 4
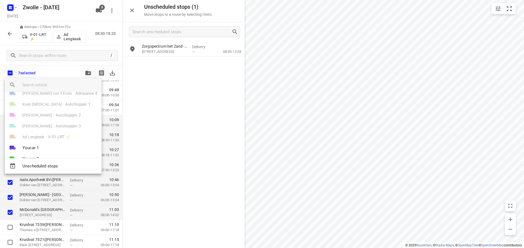
scroll to position [32, 0]
click at [299, 136] on div at bounding box center [262, 124] width 524 height 248
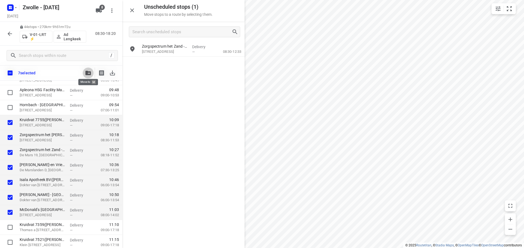
click at [87, 73] on icon "button" at bounding box center [87, 73] width 5 height 4
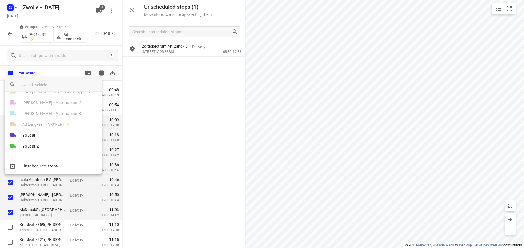
click at [319, 146] on div at bounding box center [262, 124] width 524 height 248
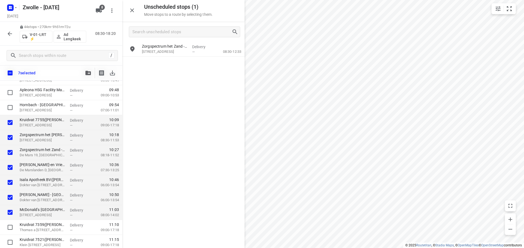
click at [91, 71] on icon "button" at bounding box center [87, 73] width 5 height 4
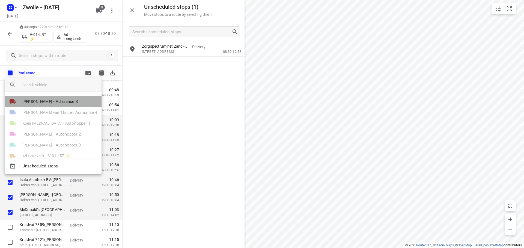
click at [64, 103] on span "Adriaanse 3" at bounding box center [67, 102] width 22 height 6
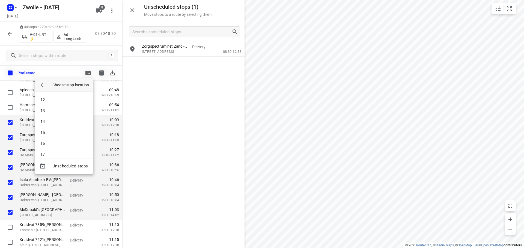
scroll to position [191, 0]
drag, startPoint x: 60, startPoint y: 143, endPoint x: 55, endPoint y: 148, distance: 7.0
click at [55, 148] on div "1 2 3 4 5 6 7 8 9 10 11 12 13 14 15 16 17 18 19 20 21 22 23" at bounding box center [64, 125] width 58 height 67
click at [55, 148] on li "23" at bounding box center [64, 148] width 58 height 11
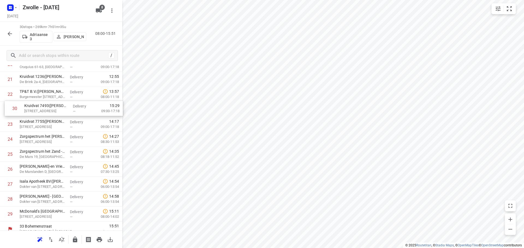
scroll to position [336, 0]
drag, startPoint x: 37, startPoint y: 209, endPoint x: 44, endPoint y: 109, distance: 101.2
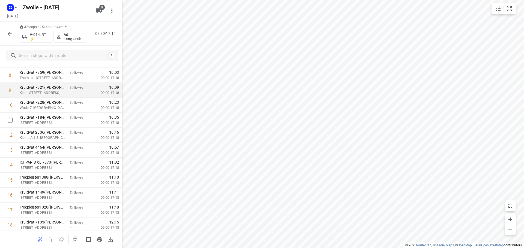
scroll to position [0, 0]
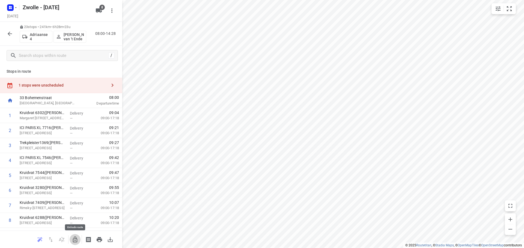
click at [72, 236] on button "button" at bounding box center [75, 240] width 11 height 11
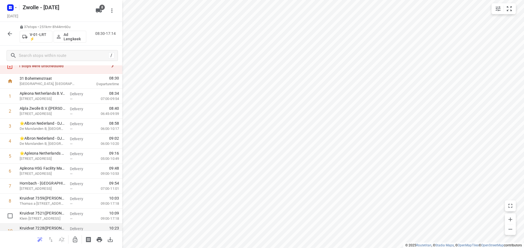
scroll to position [55, 0]
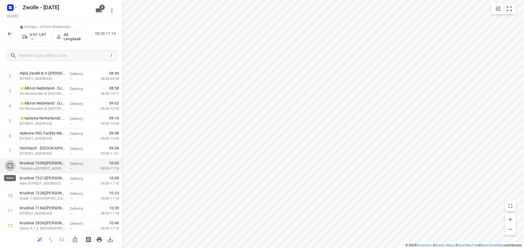
click at [10, 164] on input "checkbox" at bounding box center [10, 166] width 11 height 11
checkbox input "true"
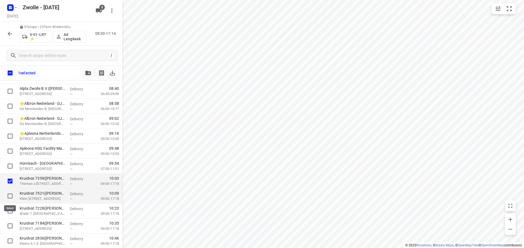
click at [8, 195] on input "checkbox" at bounding box center [10, 196] width 11 height 11
checkbox input "true"
click at [10, 208] on input "checkbox" at bounding box center [10, 211] width 11 height 11
checkbox input "true"
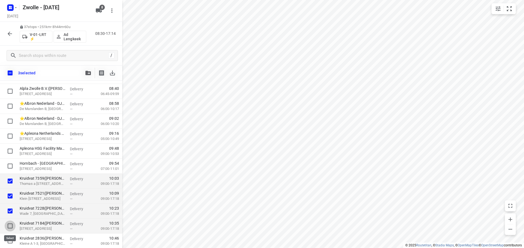
click at [10, 225] on input "checkbox" at bounding box center [10, 226] width 11 height 11
checkbox input "true"
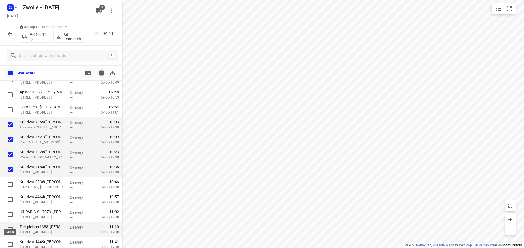
scroll to position [136, 0]
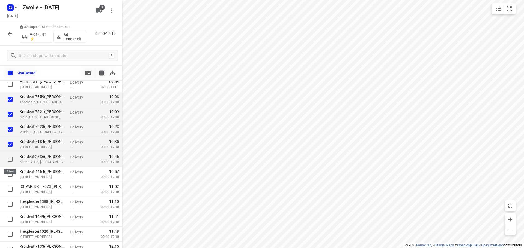
click at [10, 160] on input "checkbox" at bounding box center [10, 159] width 11 height 11
checkbox input "true"
click at [12, 173] on input "checkbox" at bounding box center [10, 174] width 11 height 11
checkbox input "true"
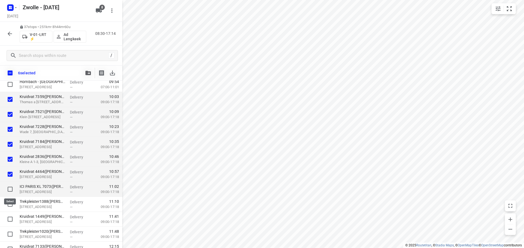
click at [11, 187] on input "checkbox" at bounding box center [10, 189] width 11 height 11
checkbox input "true"
click at [8, 202] on input "checkbox" at bounding box center [10, 204] width 11 height 11
checkbox input "true"
click at [85, 73] on icon "button" at bounding box center [87, 73] width 5 height 4
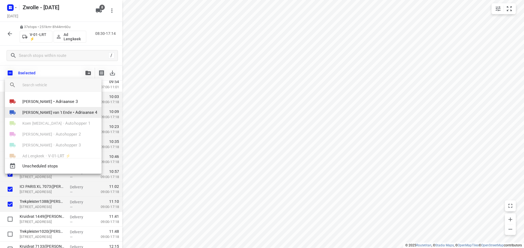
click at [55, 111] on span "[PERSON_NAME] van 't Ende" at bounding box center [46, 112] width 49 height 5
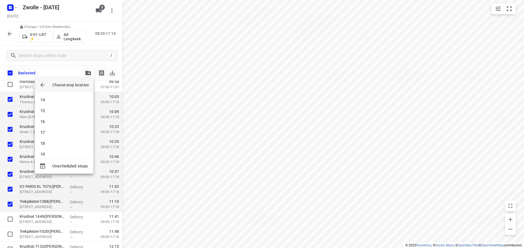
scroll to position [191, 0]
click at [54, 148] on li "23" at bounding box center [64, 148] width 58 height 11
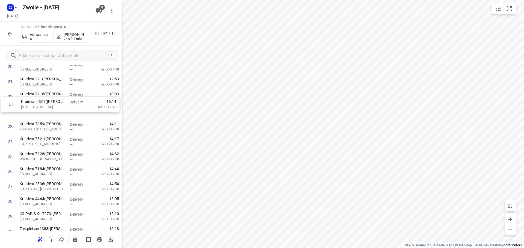
scroll to position [334, 0]
drag, startPoint x: 57, startPoint y: 212, endPoint x: 59, endPoint y: 114, distance: 97.6
click at [59, 114] on div "1 Kruidvat 6302([PERSON_NAME] - Actie Kruidvat) Margaret [STREET_ADDRESS] Deliv…" at bounding box center [61, 7] width 122 height 465
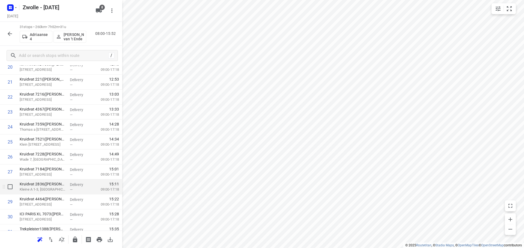
scroll to position [357, 0]
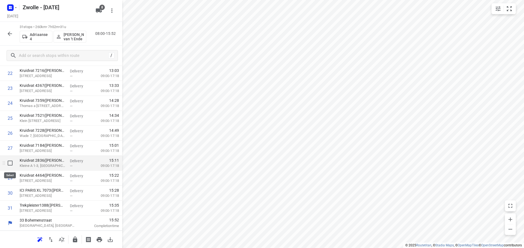
click at [10, 163] on input "checkbox" at bounding box center [10, 163] width 11 height 11
checkbox input "true"
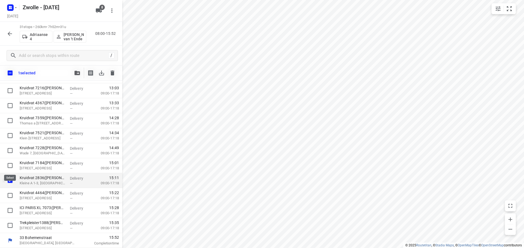
scroll to position [355, 0]
click at [10, 192] on input "checkbox" at bounding box center [10, 195] width 11 height 11
checkbox input "true"
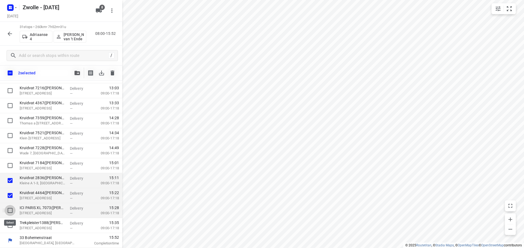
click at [8, 206] on input "checkbox" at bounding box center [10, 210] width 11 height 11
checkbox input "true"
click at [9, 223] on input "checkbox" at bounding box center [10, 225] width 11 height 11
checkbox input "true"
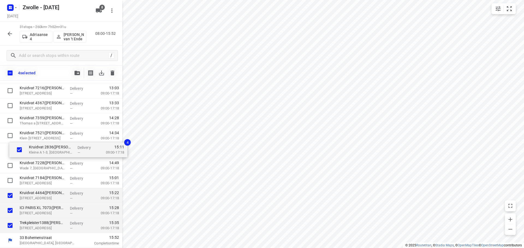
drag, startPoint x: 36, startPoint y: 184, endPoint x: 47, endPoint y: 153, distance: 32.6
click at [47, 153] on div "Kruidvat 6302([PERSON_NAME] - Actie Kruidvat) Margaret [STREET_ADDRESS] Deliver…" at bounding box center [61, 0] width 122 height 465
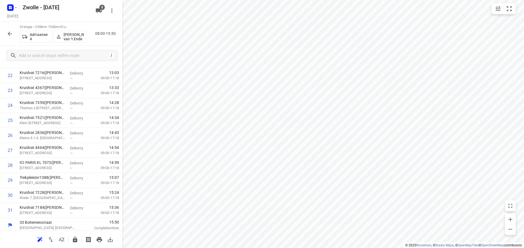
click at [11, 35] on icon "button" at bounding box center [10, 34] width 7 height 7
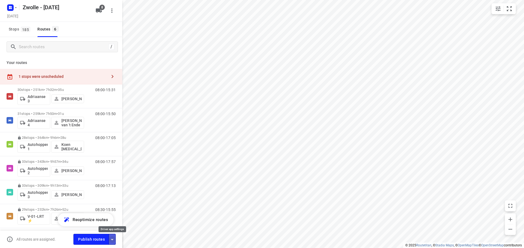
click at [112, 239] on icon "button" at bounding box center [112, 239] width 3 height 1
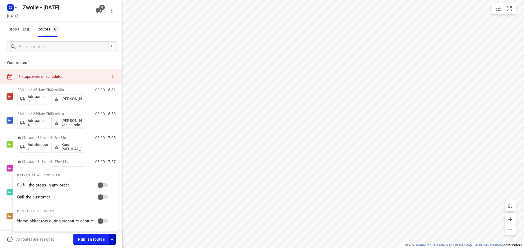
click at [107, 183] on input "Fulfill the stops in any order" at bounding box center [100, 185] width 31 height 10
checkbox input "true"
click at [104, 196] on input "Call the customer" at bounding box center [100, 197] width 31 height 10
checkbox input "true"
click at [89, 58] on div "Your routes 1 stops were unscheduled 30 stops • 251km • 7h32m • 35u Adriaanse 3…" at bounding box center [61, 152] width 122 height 191
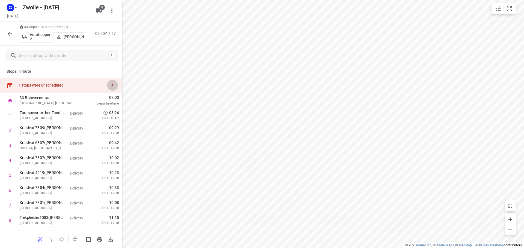
click at [109, 88] on icon "button" at bounding box center [112, 85] width 7 height 7
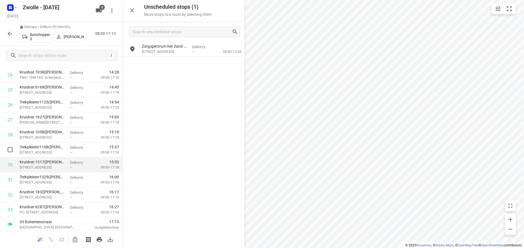
scroll to position [387, 0]
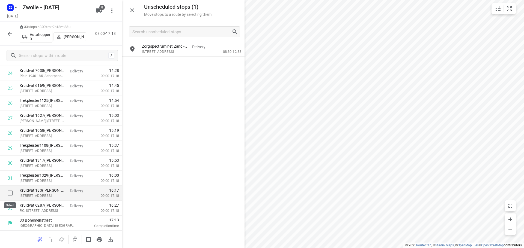
click at [9, 190] on input "checkbox" at bounding box center [10, 193] width 11 height 11
checkbox input "true"
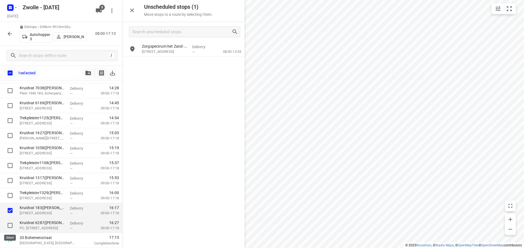
click at [7, 224] on input "checkbox" at bounding box center [10, 225] width 11 height 11
checkbox input "true"
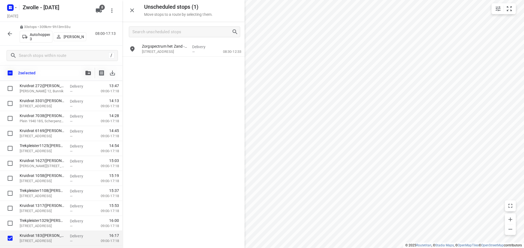
scroll to position [355, 0]
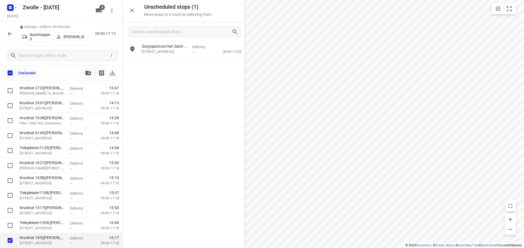
click at [87, 75] on icon "button" at bounding box center [87, 73] width 5 height 4
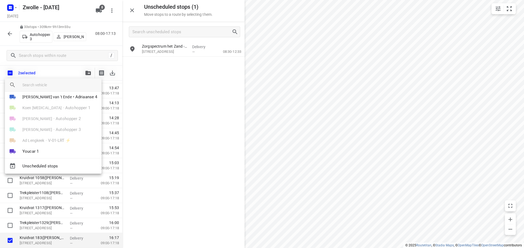
scroll to position [0, 0]
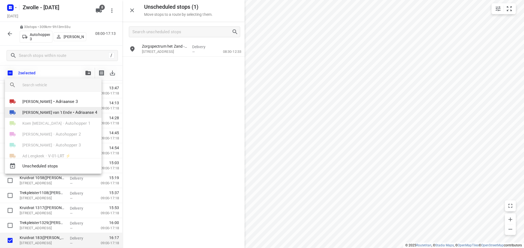
click at [51, 113] on span "[PERSON_NAME] van 't Ende" at bounding box center [46, 112] width 49 height 5
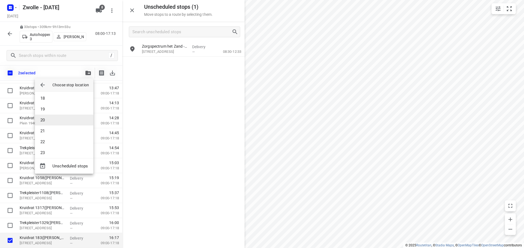
scroll to position [218, 0]
click at [50, 134] on li "24" at bounding box center [64, 132] width 58 height 11
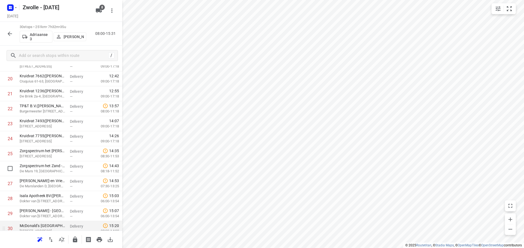
scroll to position [342, 0]
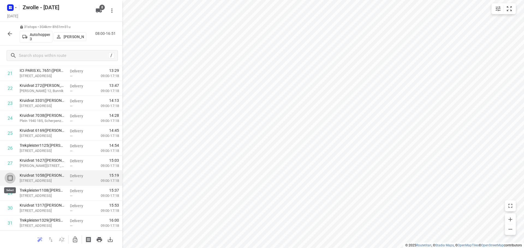
click at [8, 175] on input "checkbox" at bounding box center [10, 178] width 11 height 11
checkbox input "true"
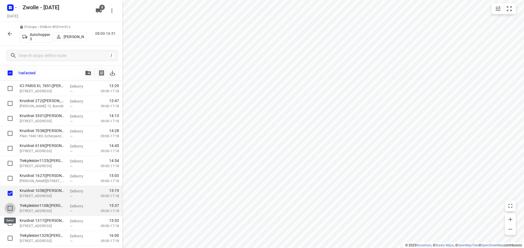
click at [9, 208] on input "checkbox" at bounding box center [10, 208] width 11 height 11
checkbox input "true"
click at [11, 224] on input "checkbox" at bounding box center [10, 223] width 11 height 11
checkbox input "true"
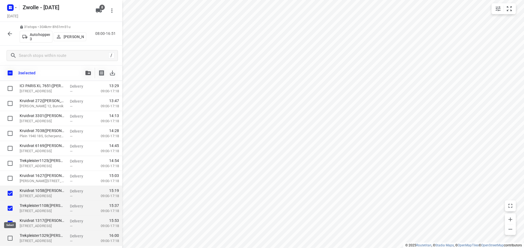
scroll to position [355, 0]
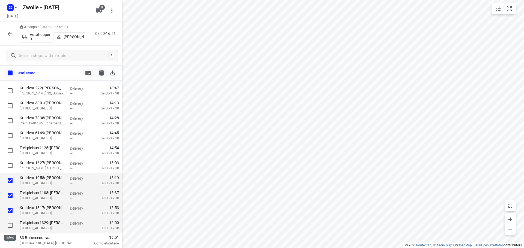
click at [10, 226] on input "checkbox" at bounding box center [10, 225] width 11 height 11
click at [85, 74] on icon "button" at bounding box center [87, 73] width 5 height 4
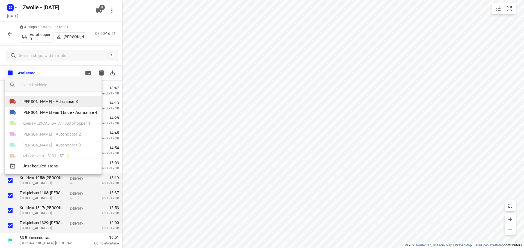
click at [56, 103] on span "Adriaanse 3" at bounding box center [67, 102] width 22 height 6
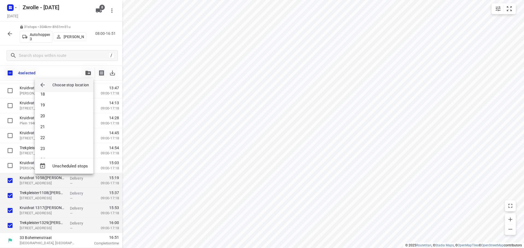
scroll to position [191, 0]
click at [48, 135] on li "22" at bounding box center [64, 137] width 58 height 11
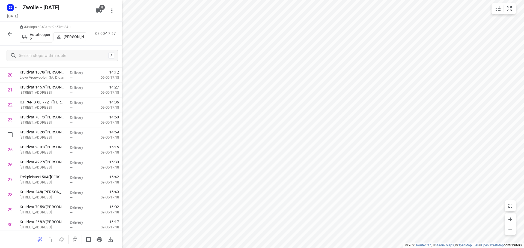
scroll to position [382, 0]
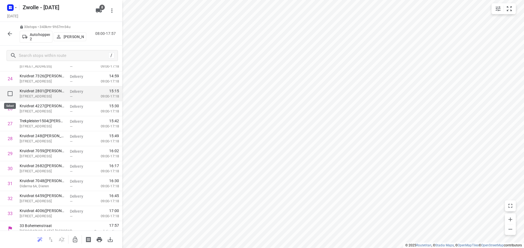
click at [10, 93] on input "checkbox" at bounding box center [10, 93] width 11 height 11
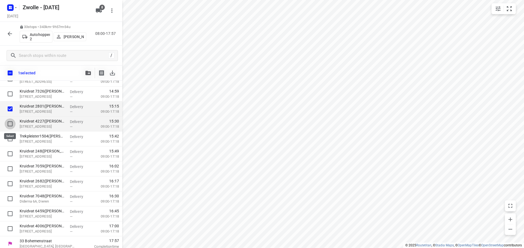
click at [10, 124] on input "checkbox" at bounding box center [10, 124] width 11 height 11
click at [10, 139] on input "checkbox" at bounding box center [10, 139] width 11 height 11
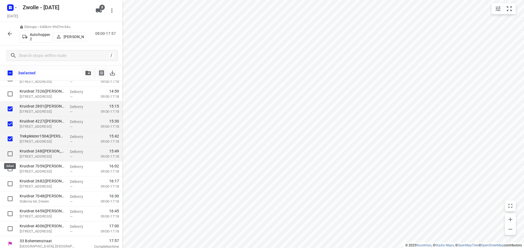
click at [7, 157] on input "checkbox" at bounding box center [10, 154] width 11 height 11
click at [84, 76] on button "button" at bounding box center [88, 73] width 11 height 11
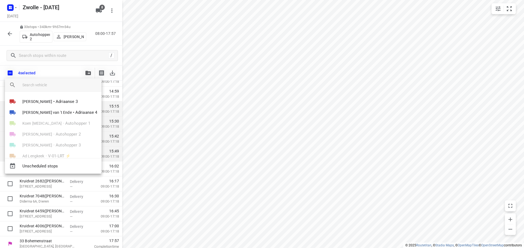
click at [247, 181] on div at bounding box center [262, 124] width 524 height 248
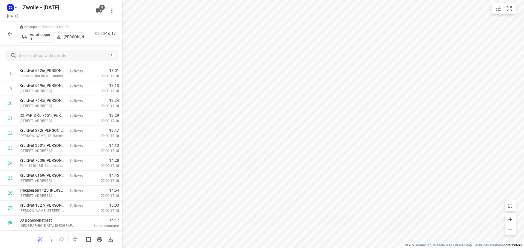
scroll to position [297, 0]
click at [74, 241] on icon "button" at bounding box center [75, 240] width 7 height 7
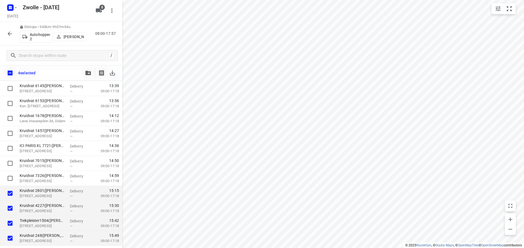
scroll to position [295, 0]
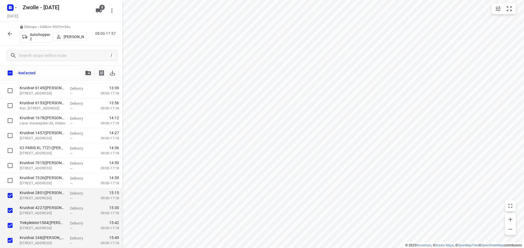
click at [86, 72] on icon "button" at bounding box center [87, 73] width 5 height 4
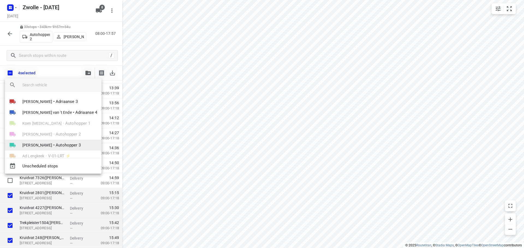
click at [57, 146] on span "Autohopper 3" at bounding box center [68, 145] width 25 height 6
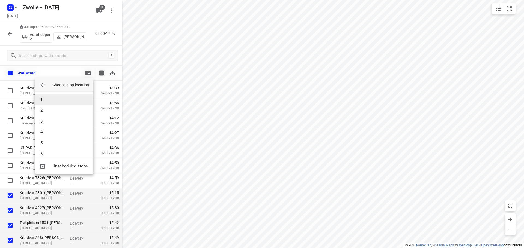
click at [47, 101] on li "1" at bounding box center [64, 99] width 58 height 11
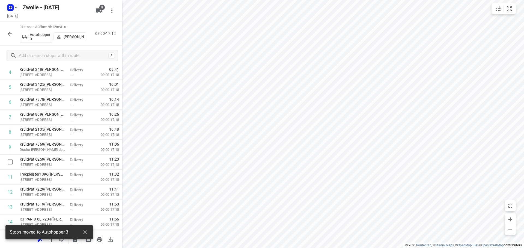
scroll to position [0, 0]
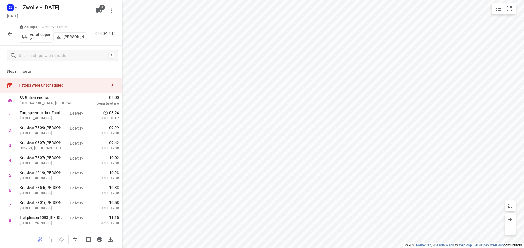
click at [115, 86] on div "1 stops were unscheduled" at bounding box center [61, 86] width 122 height 16
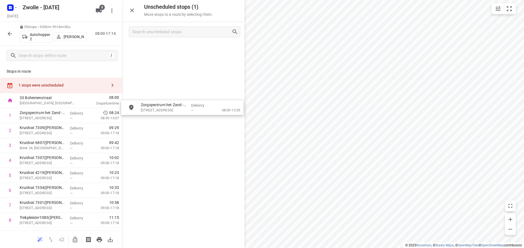
drag, startPoint x: 167, startPoint y: 53, endPoint x: 123, endPoint y: 141, distance: 98.4
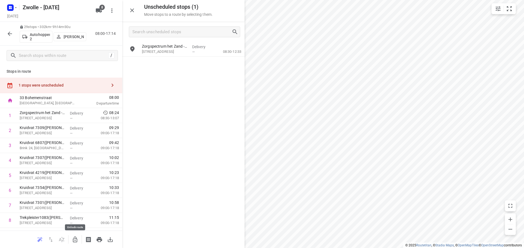
click at [75, 238] on icon "button" at bounding box center [75, 240] width 7 height 7
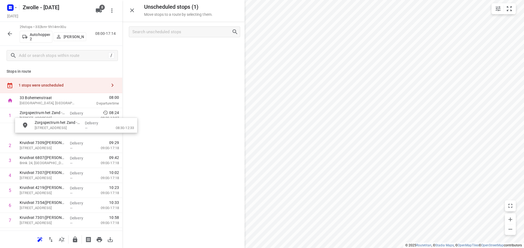
drag, startPoint x: 161, startPoint y: 54, endPoint x: 52, endPoint y: 131, distance: 133.3
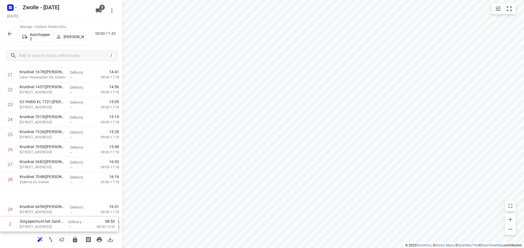
scroll to position [327, 0]
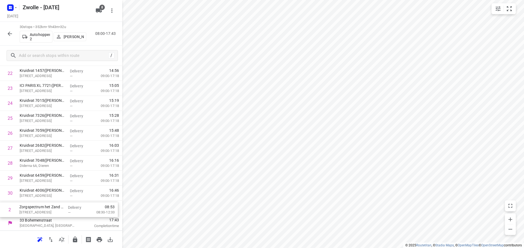
drag, startPoint x: 58, startPoint y: 115, endPoint x: 56, endPoint y: 211, distance: 96.3
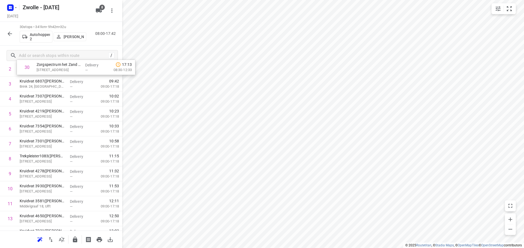
scroll to position [0, 0]
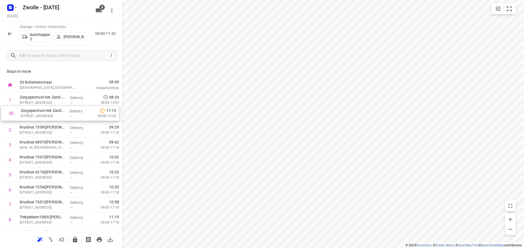
drag, startPoint x: 48, startPoint y: 210, endPoint x: 49, endPoint y: 114, distance: 96.5
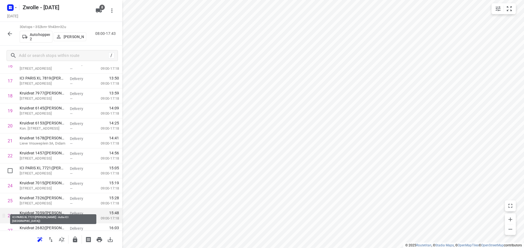
scroll to position [273, 0]
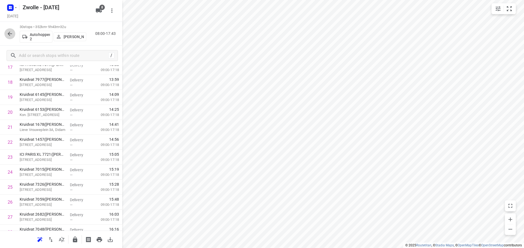
click at [8, 35] on icon "button" at bounding box center [10, 34] width 7 height 7
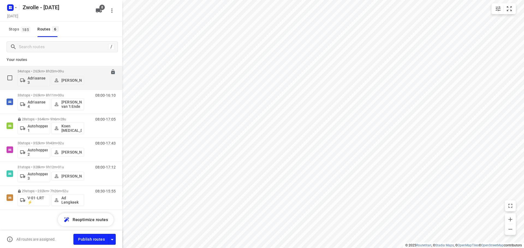
scroll to position [4, 0]
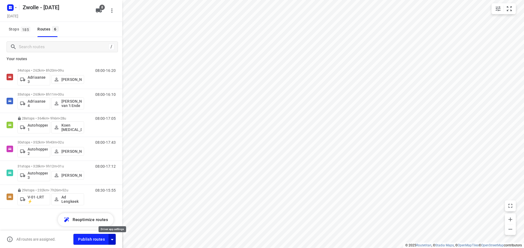
click at [114, 241] on icon "button" at bounding box center [112, 240] width 7 height 7
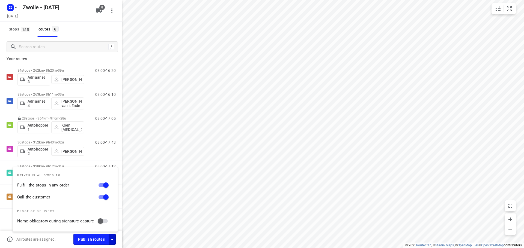
click at [4, 216] on div "34 stops • 262km • 8h20m • 39u Adriaanse 3 [PERSON_NAME] 08:00-16:20 33 stops •…" at bounding box center [61, 156] width 122 height 182
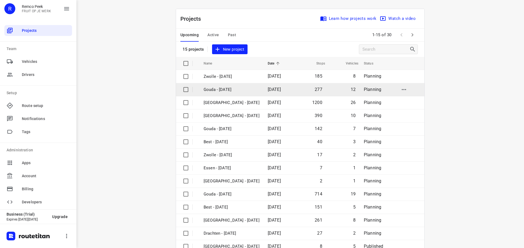
click at [221, 89] on p "Gouda - [DATE]" at bounding box center [231, 90] width 56 height 6
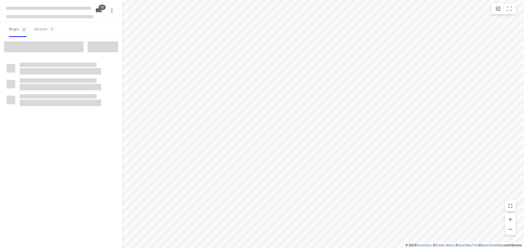
checkbox input "true"
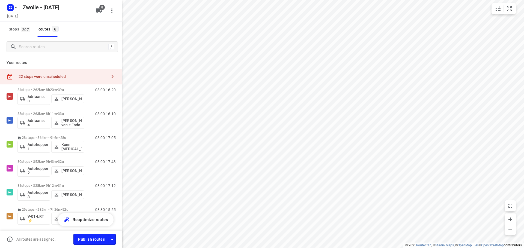
click at [109, 78] on icon "button" at bounding box center [112, 76] width 7 height 7
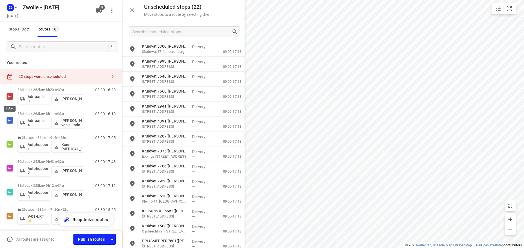
click at [0, 0] on input "checkbox" at bounding box center [0, 0] width 0 height 0
checkbox input "true"
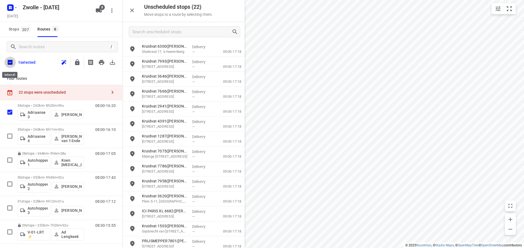
click at [10, 63] on input "checkbox" at bounding box center [9, 62] width 11 height 11
checkbox input "true"
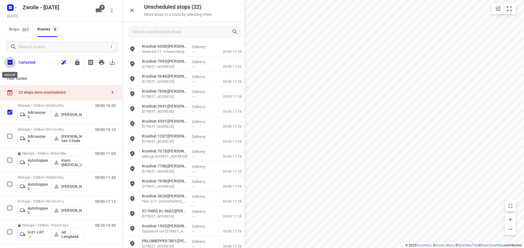
checkbox input "true"
click at [76, 63] on icon "button" at bounding box center [77, 62] width 7 height 7
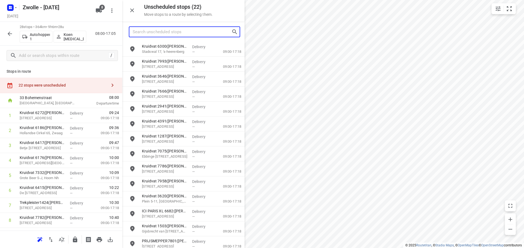
click at [178, 33] on input "Search unscheduled stops" at bounding box center [182, 32] width 99 height 8
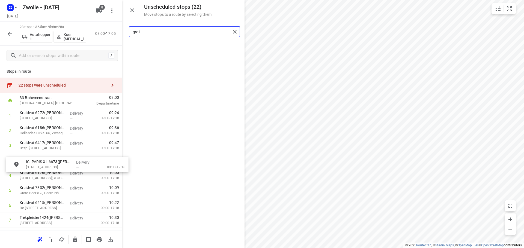
drag, startPoint x: 173, startPoint y: 48, endPoint x: 55, endPoint y: 164, distance: 165.6
click at [200, 30] on input "grot" at bounding box center [182, 32] width 98 height 8
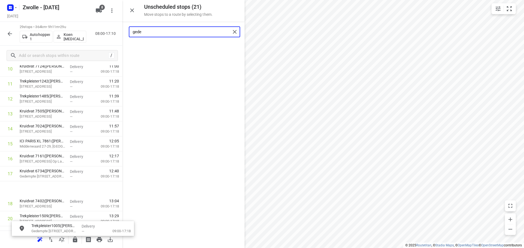
scroll to position [182, 0]
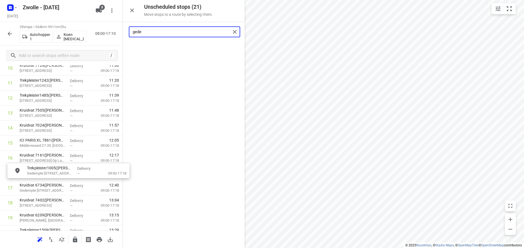
drag, startPoint x: 170, startPoint y: 52, endPoint x: 51, endPoint y: 176, distance: 172.2
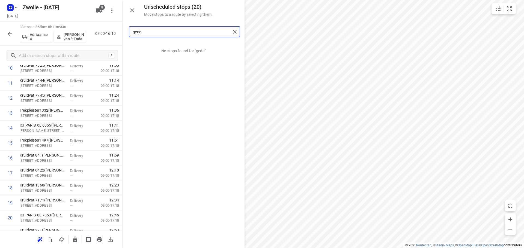
click at [184, 31] on input "gede" at bounding box center [182, 32] width 98 height 8
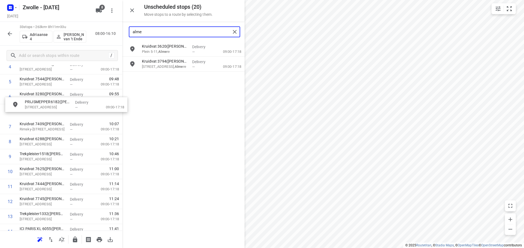
scroll to position [90, 1]
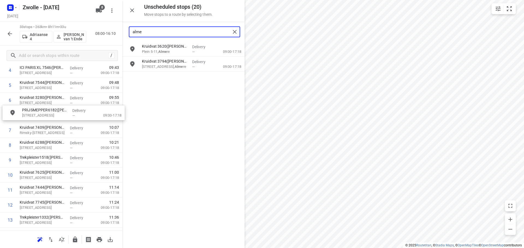
drag, startPoint x: 175, startPoint y: 66, endPoint x: 51, endPoint y: 117, distance: 134.1
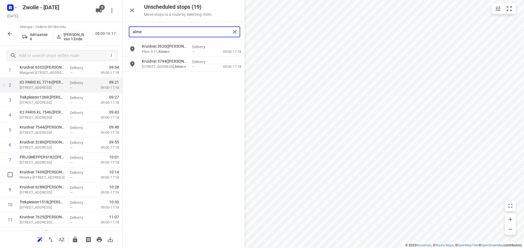
scroll to position [0, 0]
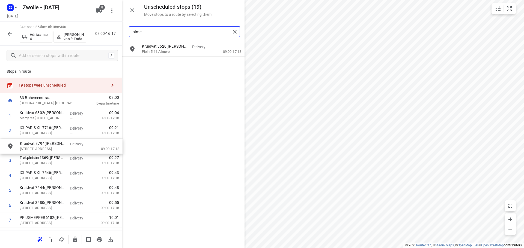
drag, startPoint x: 179, startPoint y: 66, endPoint x: 57, endPoint y: 150, distance: 148.3
type input "alme"
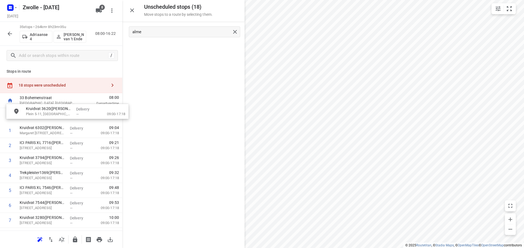
drag, startPoint x: 172, startPoint y: 47, endPoint x: 56, endPoint y: 112, distance: 132.7
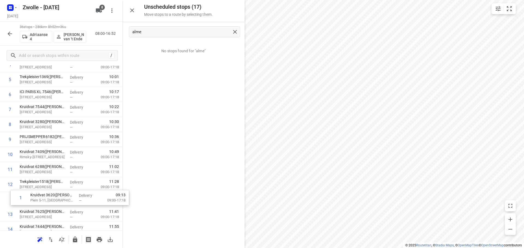
scroll to position [82, 0]
drag, startPoint x: 33, startPoint y: 117, endPoint x: 41, endPoint y: 183, distance: 66.8
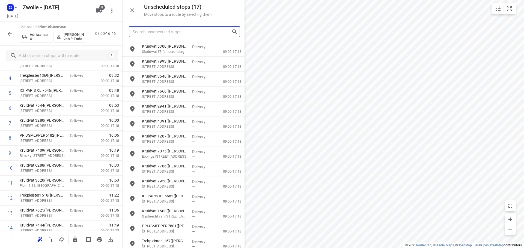
click at [170, 33] on input "Search unscheduled stops" at bounding box center [182, 32] width 99 height 8
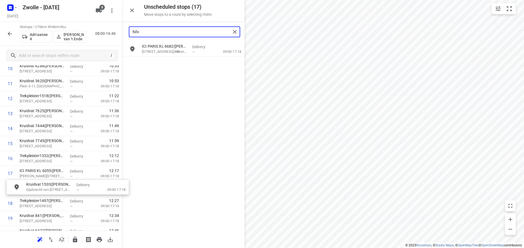
scroll to position [183, 0]
drag, startPoint x: 175, startPoint y: 63, endPoint x: 58, endPoint y: 187, distance: 170.3
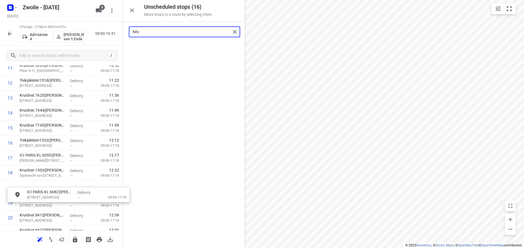
scroll to position [199, 0]
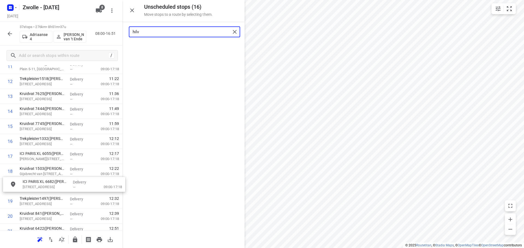
drag, startPoint x: 164, startPoint y: 50, endPoint x: 45, endPoint y: 188, distance: 182.3
click at [173, 31] on input "hilv" at bounding box center [182, 32] width 98 height 8
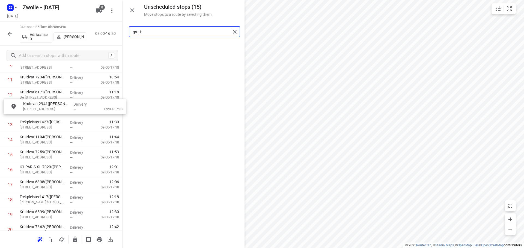
scroll to position [184, 0]
drag, startPoint x: 166, startPoint y: 45, endPoint x: 45, endPoint y: 111, distance: 137.0
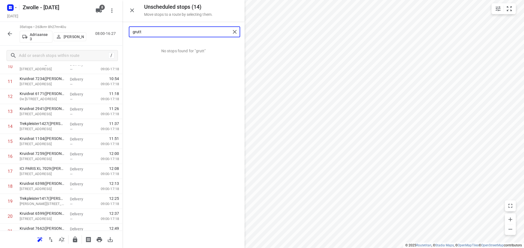
click at [163, 34] on input "grutt" at bounding box center [182, 32] width 98 height 8
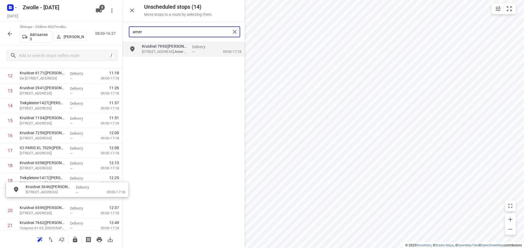
scroll to position [207, 0]
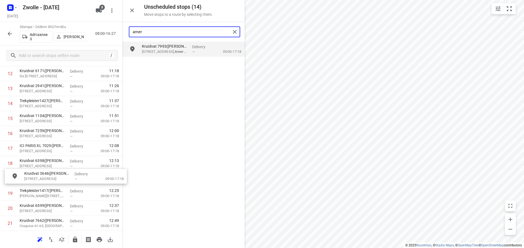
drag, startPoint x: 161, startPoint y: 68, endPoint x: 42, endPoint y: 184, distance: 166.2
type input "amer"
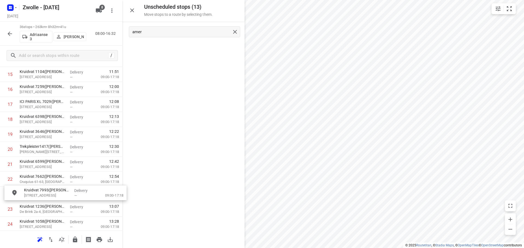
scroll to position [251, 0]
drag, startPoint x: 179, startPoint y: 52, endPoint x: 59, endPoint y: 185, distance: 179.9
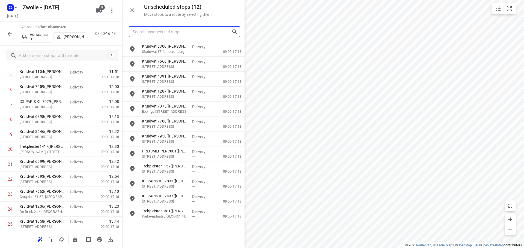
click at [187, 28] on input "Search unscheduled stops" at bounding box center [182, 32] width 99 height 8
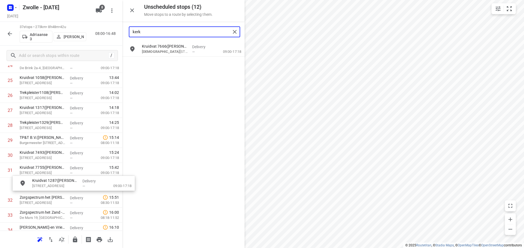
scroll to position [395, 2]
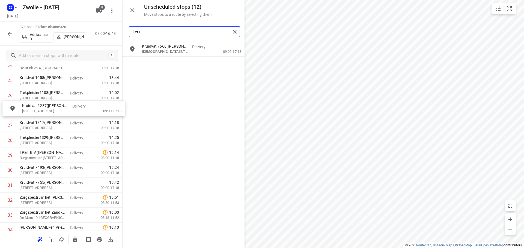
drag, startPoint x: 173, startPoint y: 68, endPoint x: 51, endPoint y: 115, distance: 130.5
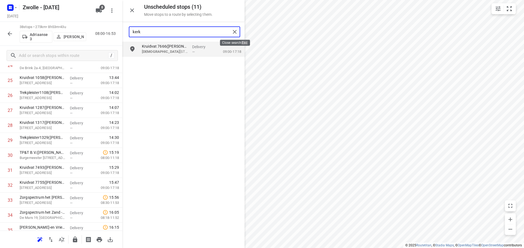
type input "kerk"
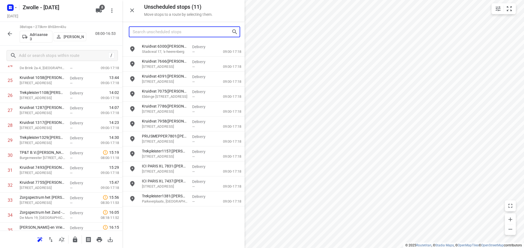
click at [163, 33] on input "Search unscheduled stops" at bounding box center [182, 32] width 99 height 8
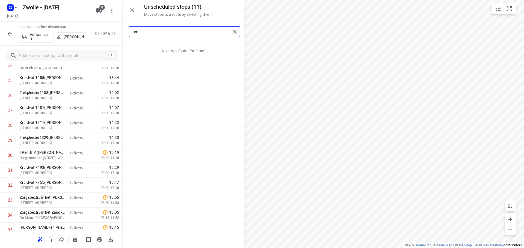
type input "a"
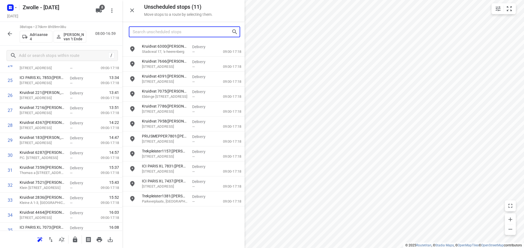
click at [173, 33] on input "Search unscheduled stops" at bounding box center [182, 32] width 99 height 8
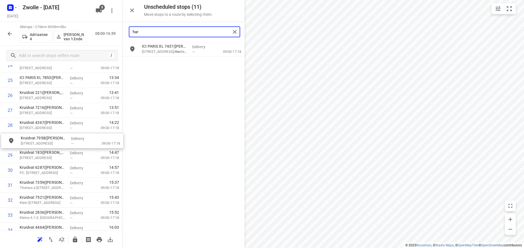
drag, startPoint x: 165, startPoint y: 53, endPoint x: 43, endPoint y: 146, distance: 153.7
type input "har"
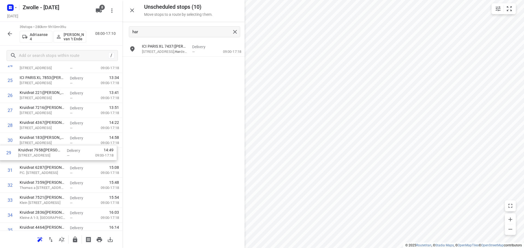
drag, startPoint x: 41, startPoint y: 142, endPoint x: 40, endPoint y: 156, distance: 14.0
click at [40, 156] on div "1 Kruidvat 6302(A.S. Watson - Actie Kruidvat) Margaret Cavendishweg 87, Almere …" at bounding box center [61, 5] width 122 height 585
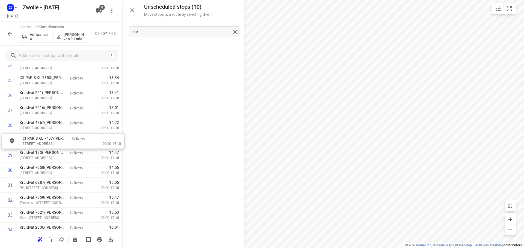
drag, startPoint x: 169, startPoint y: 55, endPoint x: 47, endPoint y: 149, distance: 153.2
drag, startPoint x: 32, startPoint y: 138, endPoint x: 32, endPoint y: 151, distance: 12.8
click at [32, 151] on div "1 Kruidvat 6302(A.S. Watson - Actie Kruidvat) Margaret Cavendishweg 87, Almere …" at bounding box center [61, 13] width 122 height 600
drag, startPoint x: 31, startPoint y: 153, endPoint x: 37, endPoint y: 137, distance: 16.5
click at [37, 137] on div "1 Kruidvat 6302(A.S. Watson - Actie Kruidvat) Margaret Cavendishweg 87, Almere …" at bounding box center [61, 13] width 122 height 600
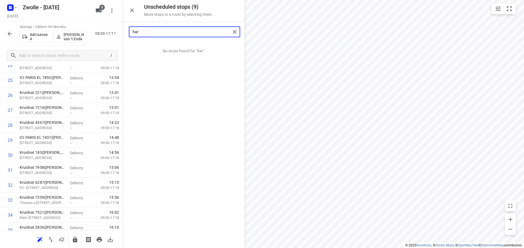
click at [179, 30] on input "har" at bounding box center [182, 32] width 98 height 8
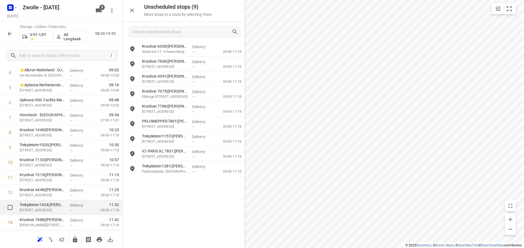
scroll to position [82, 0]
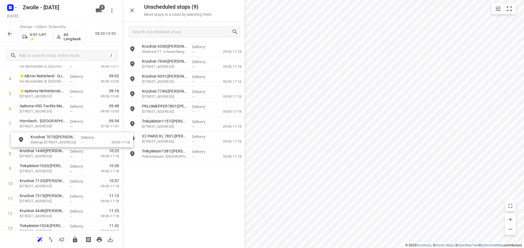
drag, startPoint x: 169, startPoint y: 93, endPoint x: 56, endPoint y: 140, distance: 122.1
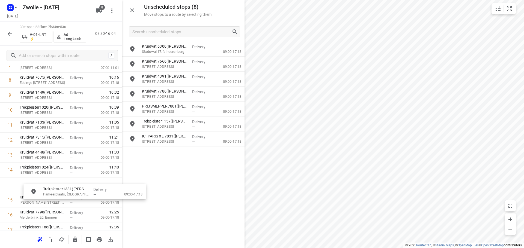
scroll to position [144, 0]
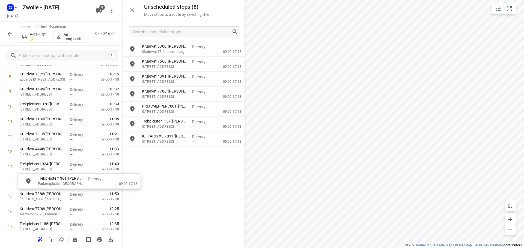
drag, startPoint x: 175, startPoint y: 155, endPoint x: 65, endPoint y: 182, distance: 112.6
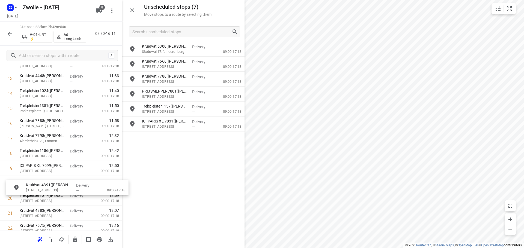
scroll to position [217, 0]
drag, startPoint x: 181, startPoint y: 79, endPoint x: 55, endPoint y: 183, distance: 162.9
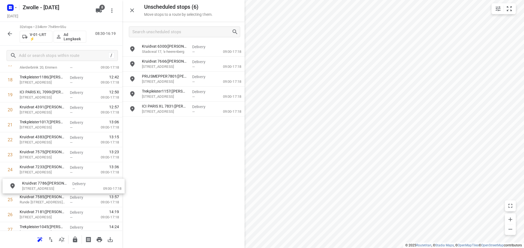
scroll to position [292, 0]
drag, startPoint x: 166, startPoint y: 82, endPoint x: 42, endPoint y: 183, distance: 160.5
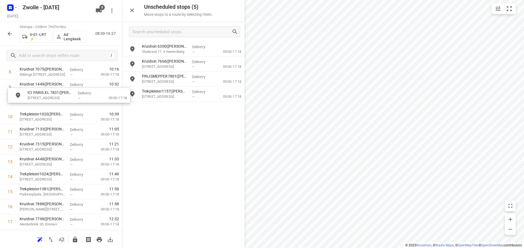
scroll to position [141, 0]
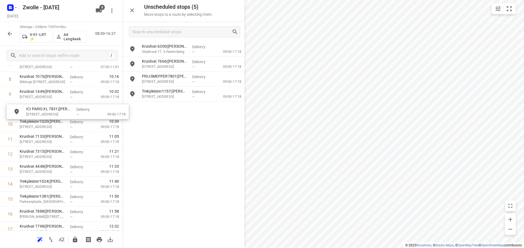
drag, startPoint x: 168, startPoint y: 111, endPoint x: 47, endPoint y: 115, distance: 121.1
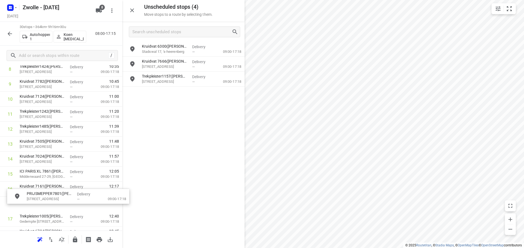
scroll to position [156, 0]
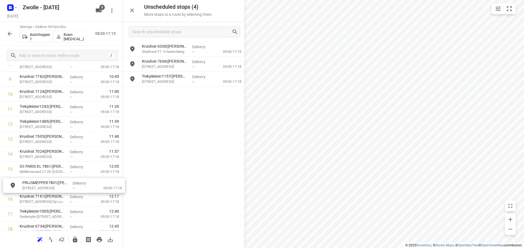
drag, startPoint x: 171, startPoint y: 84, endPoint x: 50, endPoint y: 191, distance: 161.7
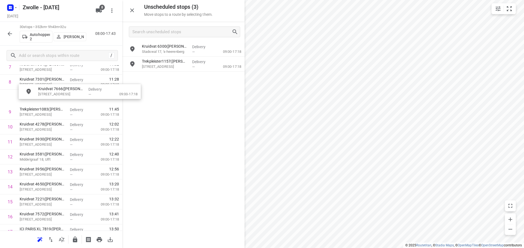
scroll to position [134, 0]
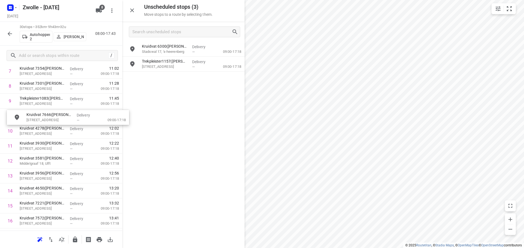
drag, startPoint x: 172, startPoint y: 66, endPoint x: 54, endPoint y: 122, distance: 130.3
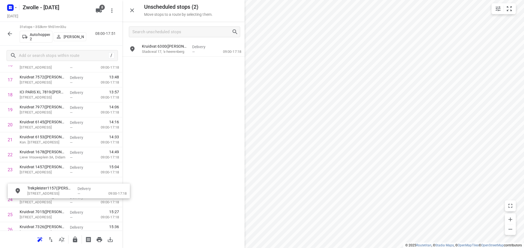
scroll to position [276, 0]
drag, startPoint x: 163, startPoint y: 69, endPoint x: 39, endPoint y: 190, distance: 173.0
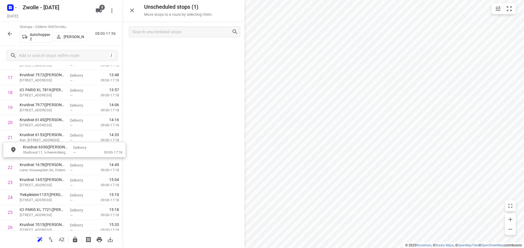
drag, startPoint x: 158, startPoint y: 53, endPoint x: 42, endPoint y: 155, distance: 155.0
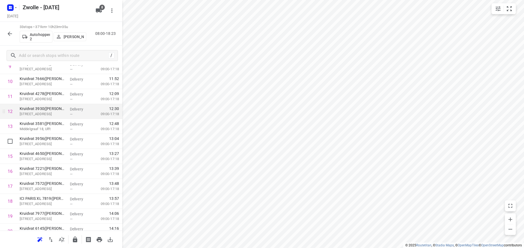
scroll to position [0, 0]
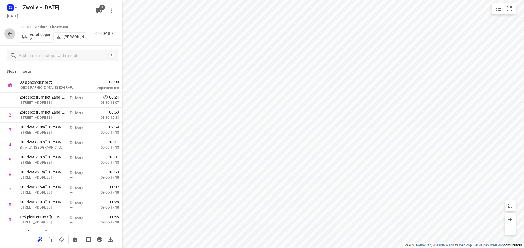
click at [10, 31] on icon "button" at bounding box center [10, 34] width 7 height 7
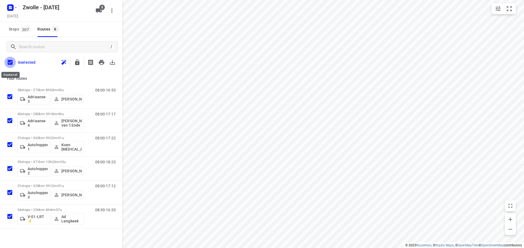
click at [9, 60] on input "checkbox" at bounding box center [9, 62] width 11 height 11
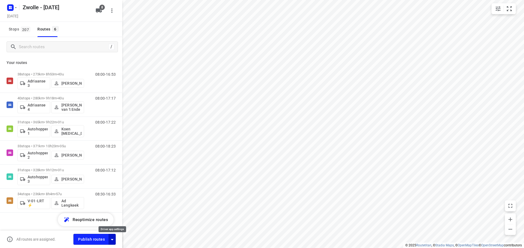
click at [113, 239] on icon "button" at bounding box center [112, 240] width 7 height 7
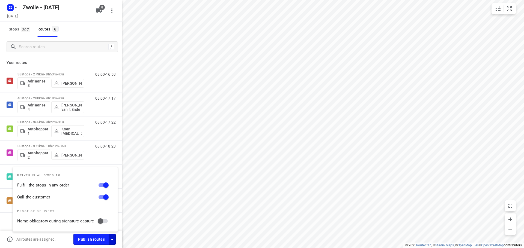
click at [98, 59] on div "Your routes 38 stops • 273km • 8h53m • 43u Adriaanse 3 Daan Koman 08:00-16:53 4…" at bounding box center [61, 152] width 122 height 191
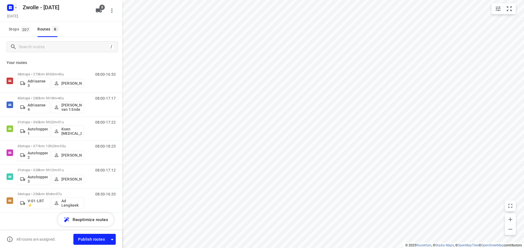
click at [17, 10] on icon "button" at bounding box center [16, 7] width 4 height 4
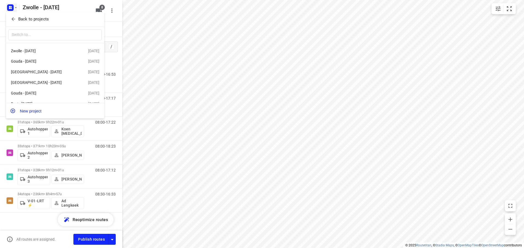
click at [19, 17] on p "Back to projects" at bounding box center [33, 19] width 31 height 6
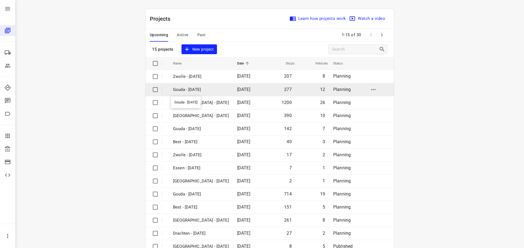
click at [189, 89] on p "Gouda - [DATE]" at bounding box center [201, 90] width 56 height 6
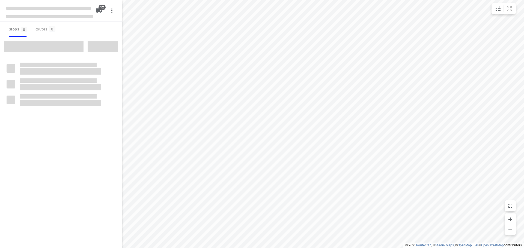
checkbox input "true"
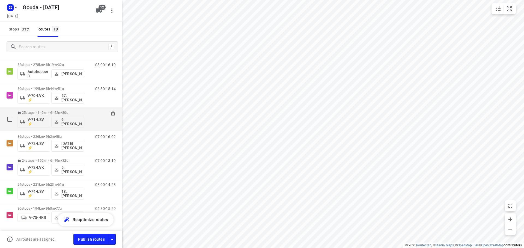
scroll to position [100, 0]
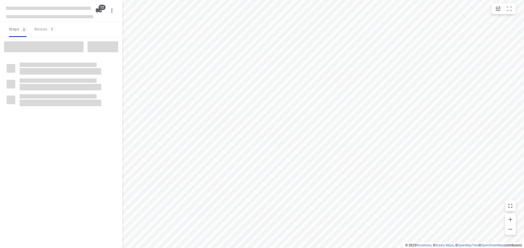
checkbox input "true"
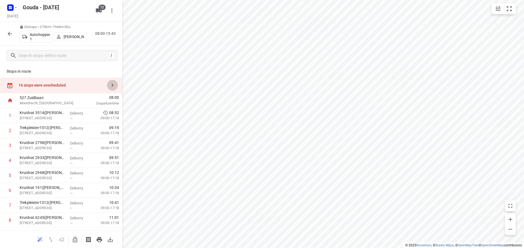
click at [109, 86] on icon "button" at bounding box center [112, 85] width 7 height 7
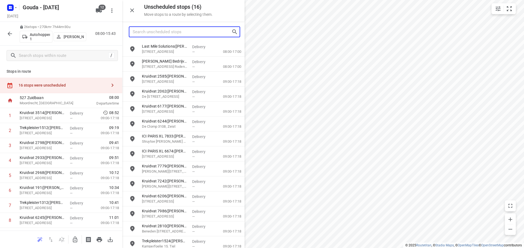
click at [161, 33] on input "Search unscheduled stops" at bounding box center [182, 32] width 99 height 8
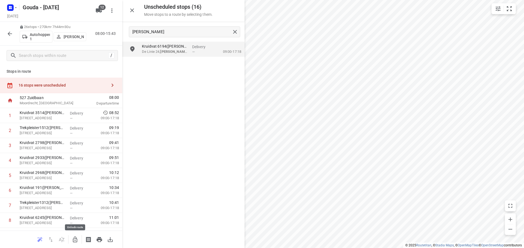
click at [73, 237] on icon "button" at bounding box center [75, 240] width 7 height 7
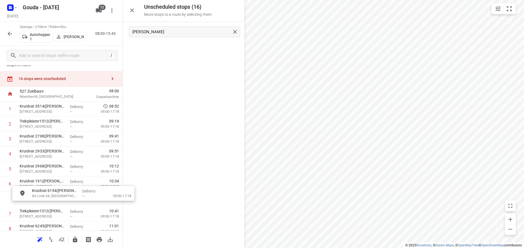
scroll to position [7, 0]
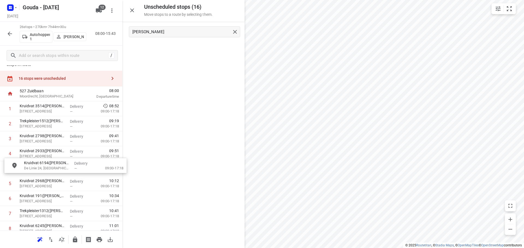
drag, startPoint x: 162, startPoint y: 53, endPoint x: 42, endPoint y: 172, distance: 168.9
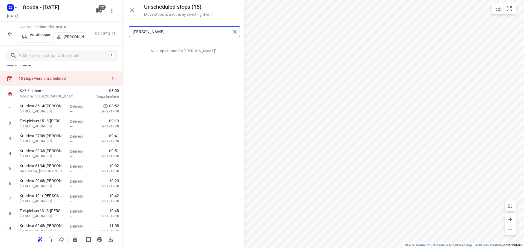
click at [175, 29] on input "gorin" at bounding box center [182, 32] width 98 height 8
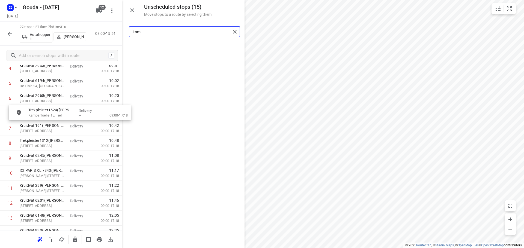
scroll to position [92, 0]
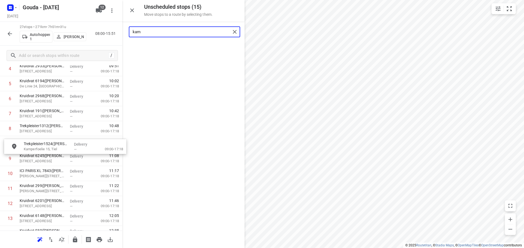
drag, startPoint x: 163, startPoint y: 48, endPoint x: 44, endPoint y: 148, distance: 155.0
type input "kam"
click at [180, 29] on input "kam" at bounding box center [182, 32] width 98 height 8
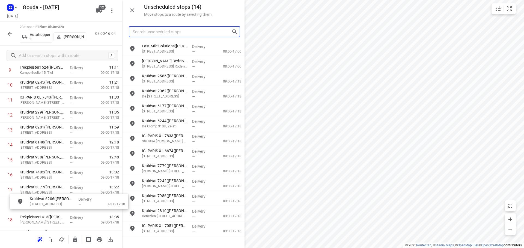
scroll to position [168, 0]
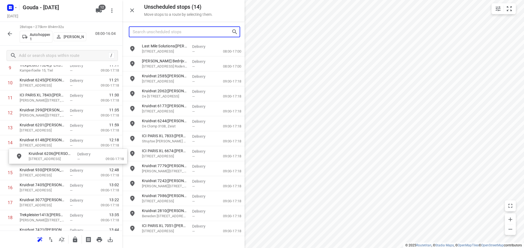
drag, startPoint x: 161, startPoint y: 200, endPoint x: 41, endPoint y: 153, distance: 128.4
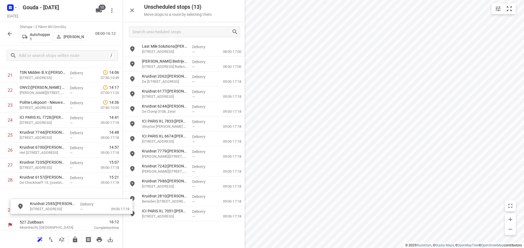
scroll to position [343, 0]
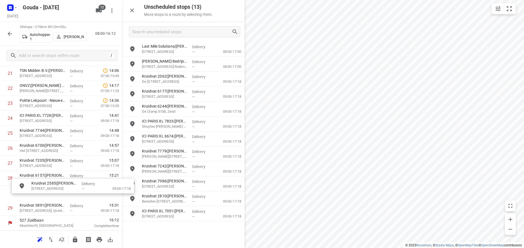
drag, startPoint x: 172, startPoint y: 80, endPoint x: 59, endPoint y: 189, distance: 156.6
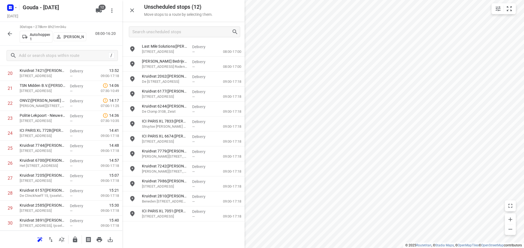
scroll to position [252, 0]
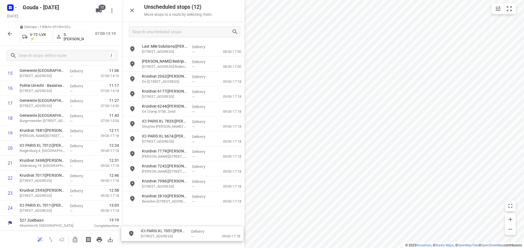
drag, startPoint x: 157, startPoint y: 212, endPoint x: 122, endPoint y: 233, distance: 40.3
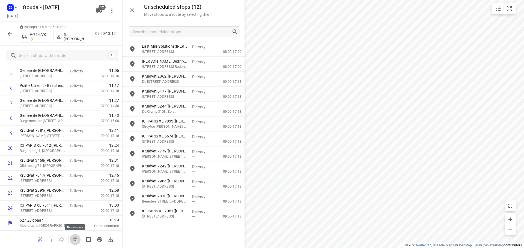
click at [77, 239] on icon "button" at bounding box center [75, 240] width 7 height 7
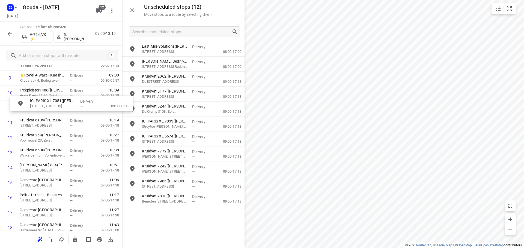
scroll to position [157, 0]
drag, startPoint x: 156, startPoint y: 216, endPoint x: 39, endPoint y: 109, distance: 158.1
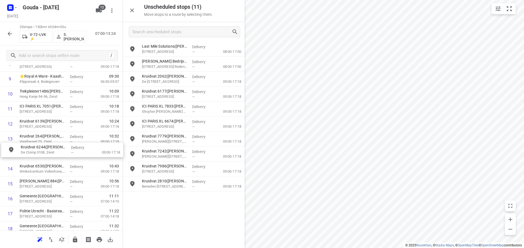
drag, startPoint x: 163, startPoint y: 109, endPoint x: 39, endPoint y: 151, distance: 130.6
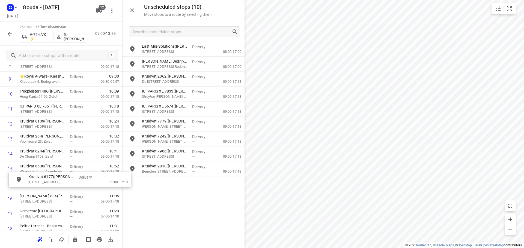
drag, startPoint x: 154, startPoint y: 87, endPoint x: 39, endPoint y: 174, distance: 144.5
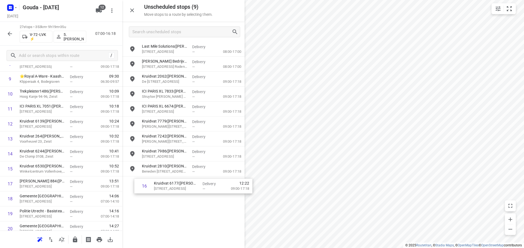
drag, startPoint x: 40, startPoint y: 182, endPoint x: 184, endPoint y: 186, distance: 143.5
click at [122, 186] on div "Unscheduled stops ( 9 ) Move stops to a route by selecting them. Last Mile Solu…" at bounding box center [61, 124] width 122 height 248
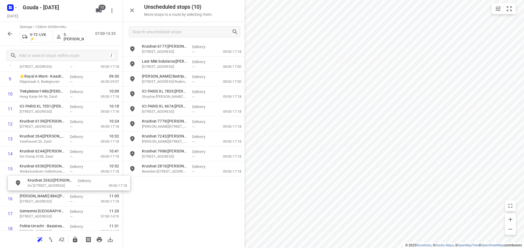
drag, startPoint x: 164, startPoint y: 98, endPoint x: 47, endPoint y: 187, distance: 146.5
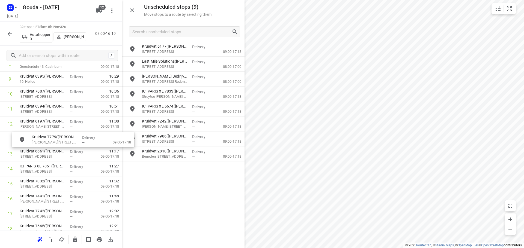
drag, startPoint x: 168, startPoint y: 127, endPoint x: 55, endPoint y: 143, distance: 114.2
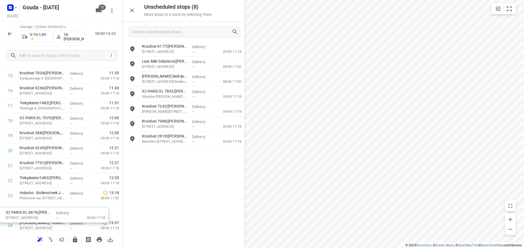
scroll to position [250, 0]
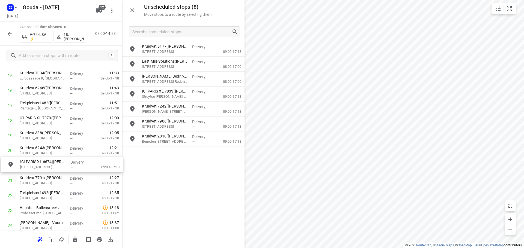
drag, startPoint x: 175, startPoint y: 116, endPoint x: 51, endPoint y: 172, distance: 136.0
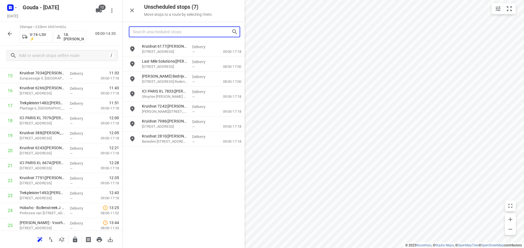
click at [186, 33] on input "Search unscheduled stops" at bounding box center [182, 32] width 99 height 8
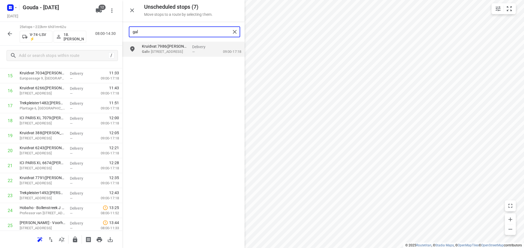
type input "gal"
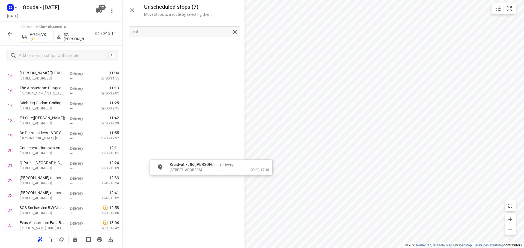
drag, startPoint x: 157, startPoint y: 52, endPoint x: 172, endPoint y: 173, distance: 121.7
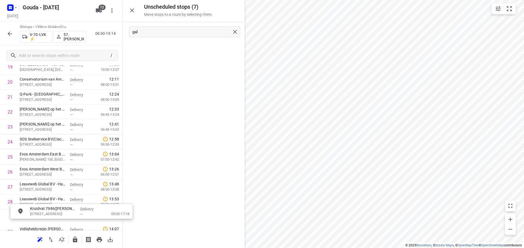
scroll to position [335, 0]
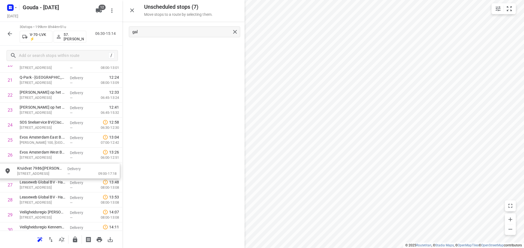
drag, startPoint x: 152, startPoint y: 75, endPoint x: 35, endPoint y: 179, distance: 156.4
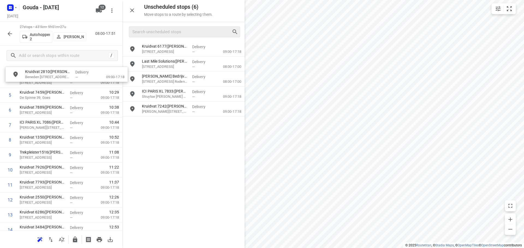
scroll to position [0, 0]
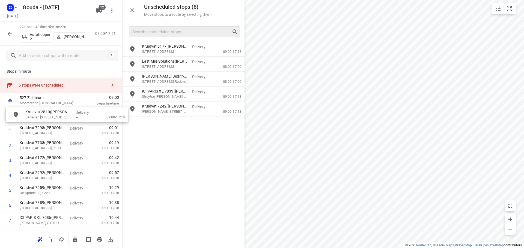
drag, startPoint x: 175, startPoint y: 128, endPoint x: 55, endPoint y: 119, distance: 120.9
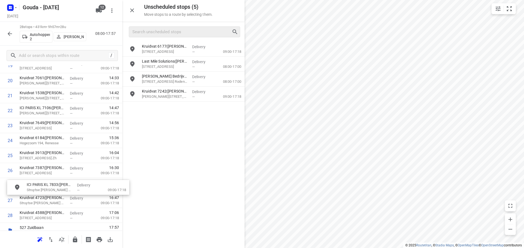
drag, startPoint x: 169, startPoint y: 98, endPoint x: 50, endPoint y: 195, distance: 153.3
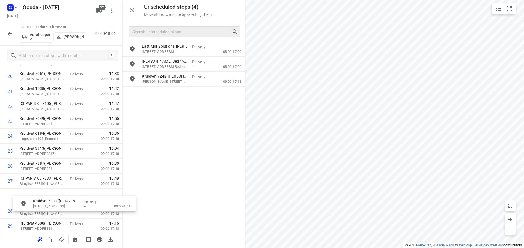
scroll to position [343, 0]
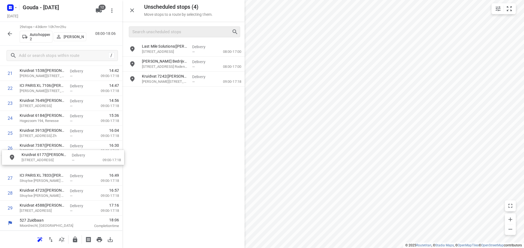
drag, startPoint x: 164, startPoint y: 52, endPoint x: 43, endPoint y: 165, distance: 165.4
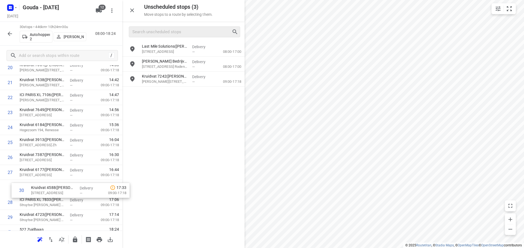
scroll to position [334, 0]
drag, startPoint x: 41, startPoint y: 224, endPoint x: 48, endPoint y: 187, distance: 38.0
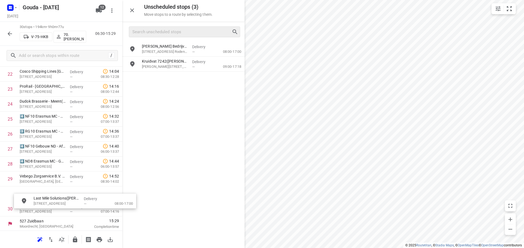
scroll to position [358, 0]
drag, startPoint x: 173, startPoint y: 51, endPoint x: 54, endPoint y: 209, distance: 198.0
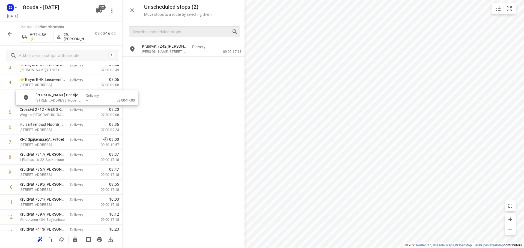
scroll to position [77, 0]
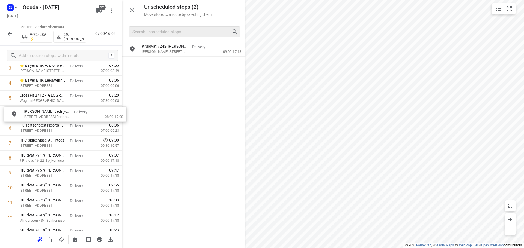
drag, startPoint x: 159, startPoint y: 52, endPoint x: 37, endPoint y: 118, distance: 138.5
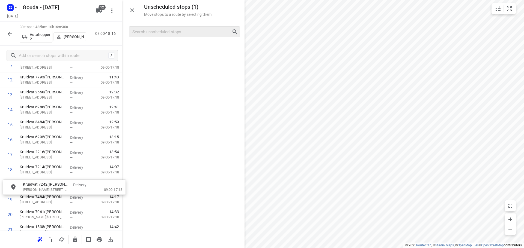
scroll to position [202, 0]
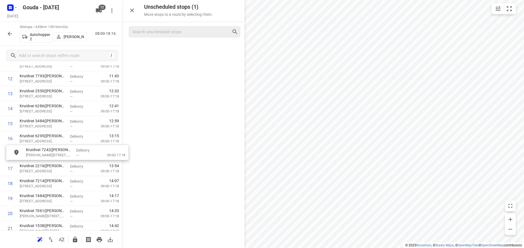
drag, startPoint x: 167, startPoint y: 47, endPoint x: 48, endPoint y: 155, distance: 161.0
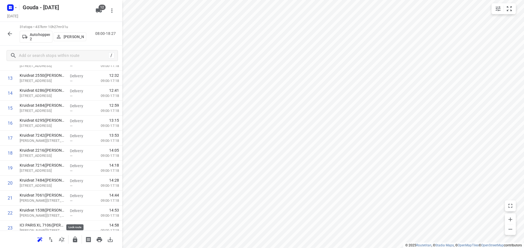
click at [77, 238] on icon "button" at bounding box center [75, 240] width 7 height 7
click at [8, 32] on icon "button" at bounding box center [10, 34] width 7 height 7
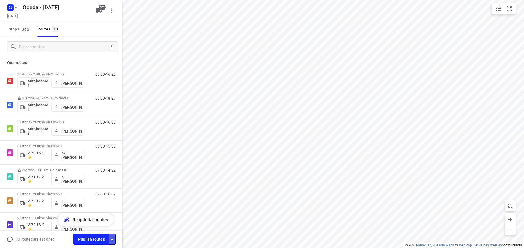
click at [113, 236] on button "button" at bounding box center [112, 239] width 7 height 11
click at [114, 239] on icon "button" at bounding box center [112, 240] width 7 height 7
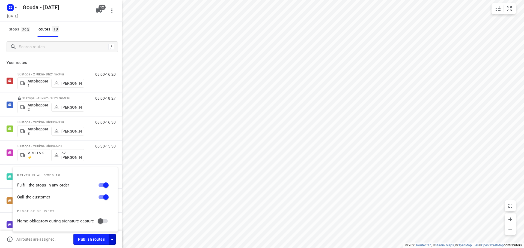
click at [95, 60] on p "Your routes" at bounding box center [61, 63] width 109 height 6
